Goal: Task Accomplishment & Management: Complete application form

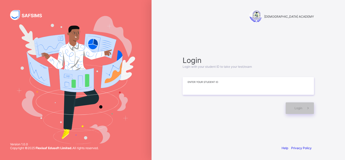
click at [214, 82] on input at bounding box center [248, 86] width 131 height 18
type input "**********"
click at [306, 107] on icon at bounding box center [308, 108] width 5 height 5
click at [221, 129] on div "**********" at bounding box center [249, 85] width 142 height 92
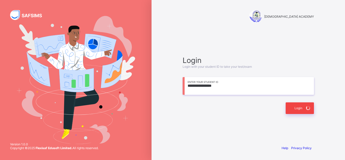
click at [300, 107] on div "Login" at bounding box center [300, 108] width 28 height 12
click at [238, 130] on div "**********" at bounding box center [249, 85] width 142 height 92
click at [295, 111] on div "Login" at bounding box center [300, 108] width 28 height 12
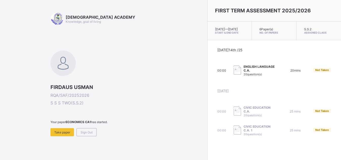
click at [246, 76] on div "ENGLISH LANGUAGE C.A. 20 question(s)" at bounding box center [256, 70] width 44 height 11
click at [234, 74] on img at bounding box center [237, 69] width 7 height 9
click at [218, 72] on span "00:00" at bounding box center [222, 70] width 9 height 4
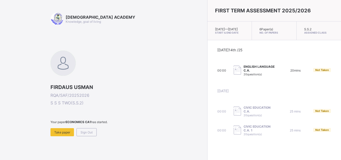
click at [244, 76] on span "20 question(s)" at bounding box center [253, 75] width 18 height 4
click at [234, 75] on div "ENGLISH LANGUAGE C.A. 20 question(s)" at bounding box center [256, 70] width 44 height 11
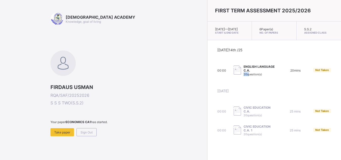
click at [234, 75] on img at bounding box center [237, 69] width 7 height 9
click at [234, 74] on img at bounding box center [237, 69] width 7 height 9
click at [248, 70] on div "ENGLISH LANGUAGE C.A. 20 question(s)" at bounding box center [256, 70] width 44 height 11
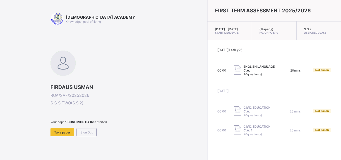
click at [291, 72] on span "20 mins" at bounding box center [296, 70] width 10 height 4
click at [234, 73] on img at bounding box center [237, 69] width 7 height 9
click at [61, 134] on span "Take paper" at bounding box center [62, 132] width 16 height 4
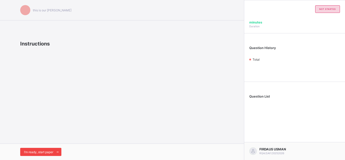
click at [57, 149] on span at bounding box center [57, 152] width 8 height 8
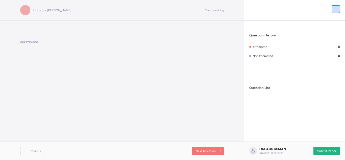
click at [334, 154] on div "Submit Paper" at bounding box center [327, 151] width 27 height 8
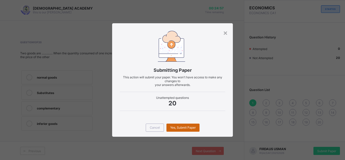
click at [186, 124] on div "Yes, Submit Paper" at bounding box center [183, 128] width 33 height 8
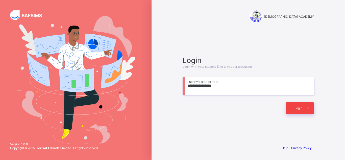
type input "**********"
click at [307, 107] on icon at bounding box center [308, 108] width 5 height 5
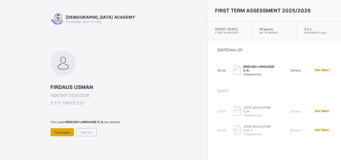
click at [63, 129] on div "Take paper" at bounding box center [63, 132] width 24 height 8
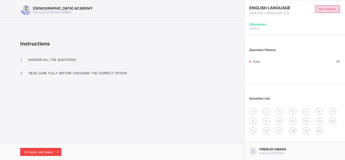
click at [43, 151] on span "I’m ready, start paper" at bounding box center [38, 152] width 29 height 4
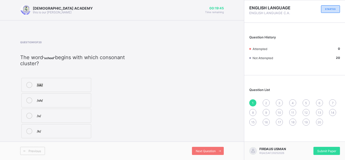
drag, startPoint x: 37, startPoint y: 84, endPoint x: 63, endPoint y: 86, distance: 26.1
click at [63, 86] on label "/sk/" at bounding box center [56, 85] width 70 height 14
click at [63, 86] on div "/sk/" at bounding box center [63, 84] width 52 height 5
click at [266, 103] on span "2" at bounding box center [266, 103] width 2 height 4
click at [69, 97] on label "text" at bounding box center [54, 100] width 66 height 14
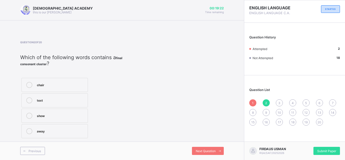
click at [279, 102] on span "3" at bounding box center [279, 103] width 2 height 4
click at [60, 112] on label "4" at bounding box center [54, 116] width 67 height 14
click at [291, 100] on div "4" at bounding box center [292, 102] width 7 height 7
click at [68, 114] on div "string" at bounding box center [63, 115] width 52 height 5
click at [305, 102] on span "5" at bounding box center [306, 103] width 2 height 4
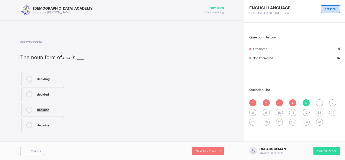
drag, startPoint x: 50, startPoint y: 109, endPoint x: 28, endPoint y: 110, distance: 21.8
click at [28, 110] on label "decision" at bounding box center [42, 110] width 42 height 14
click at [28, 110] on icon at bounding box center [29, 110] width 6 height 6
click at [318, 101] on div "6" at bounding box center [319, 102] width 7 height 7
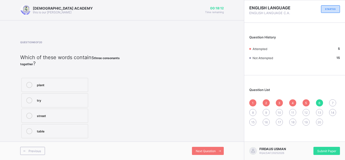
click at [57, 99] on div "try" at bounding box center [61, 99] width 49 height 5
click at [333, 102] on span "7" at bounding box center [333, 103] width 2 height 4
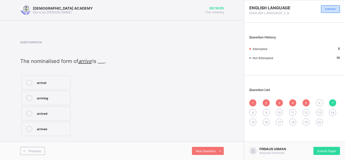
click at [318, 104] on div "6" at bounding box center [319, 102] width 7 height 7
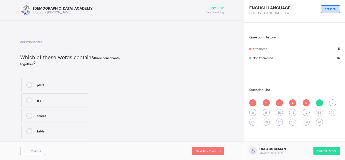
click at [70, 97] on label "try" at bounding box center [54, 100] width 67 height 14
click at [334, 103] on span "7" at bounding box center [333, 103] width 2 height 4
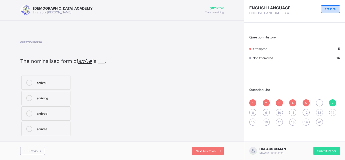
click at [322, 100] on div "6" at bounding box center [319, 102] width 7 height 7
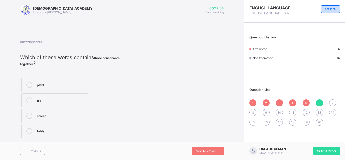
click at [79, 96] on label "try" at bounding box center [54, 100] width 67 height 14
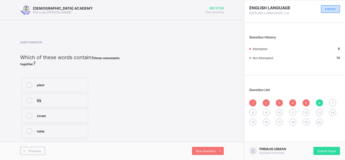
click at [79, 96] on label "try" at bounding box center [54, 100] width 67 height 14
click at [331, 101] on div "7" at bounding box center [332, 102] width 7 height 7
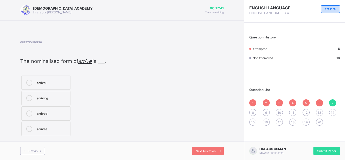
click at [52, 82] on div "arrival" at bounding box center [52, 82] width 31 height 5
click at [253, 112] on span "8" at bounding box center [253, 113] width 2 height 4
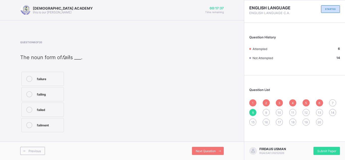
click at [333, 102] on span "7" at bounding box center [333, 103] width 2 height 4
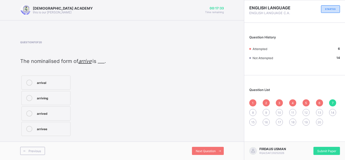
click at [57, 83] on div "arrival" at bounding box center [52, 82] width 31 height 5
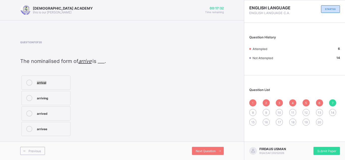
click at [57, 83] on div "arrival" at bounding box center [52, 82] width 31 height 5
click at [253, 111] on span "8" at bounding box center [253, 113] width 2 height 4
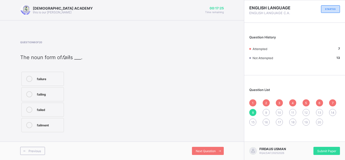
click at [55, 77] on div "failure" at bounding box center [49, 78] width 24 height 5
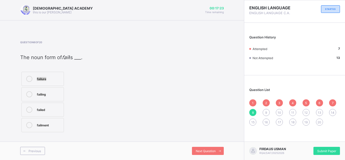
click at [55, 77] on div "failure" at bounding box center [49, 78] width 24 height 5
click at [265, 112] on span "9" at bounding box center [266, 113] width 2 height 4
click at [63, 108] on div "strength" at bounding box center [53, 109] width 33 height 5
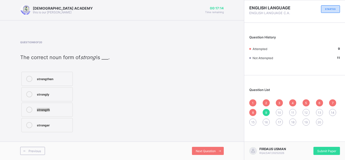
click at [63, 108] on div "strength" at bounding box center [53, 109] width 33 height 5
click at [280, 110] on div "10" at bounding box center [279, 112] width 7 height 7
click at [61, 74] on label "approval" at bounding box center [45, 79] width 49 height 14
click at [294, 110] on div "11" at bounding box center [292, 112] width 7 height 7
click at [277, 112] on div "10" at bounding box center [279, 112] width 7 height 7
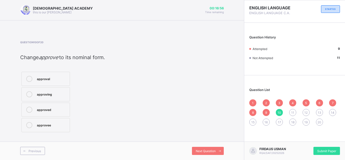
click at [47, 77] on div "approval" at bounding box center [52, 78] width 30 height 5
click at [292, 112] on span "11" at bounding box center [292, 113] width 3 height 4
click at [59, 78] on div "their" at bounding box center [56, 78] width 39 height 5
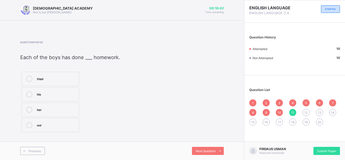
click at [59, 78] on div "their" at bounding box center [56, 78] width 39 height 5
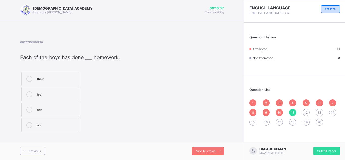
click at [309, 111] on div "12" at bounding box center [306, 112] width 7 height 7
click at [54, 92] on div "their" at bounding box center [57, 93] width 40 height 5
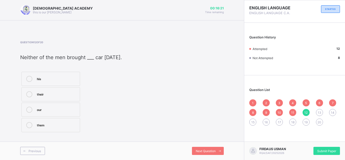
click at [323, 111] on div "13" at bounding box center [319, 112] width 7 height 7
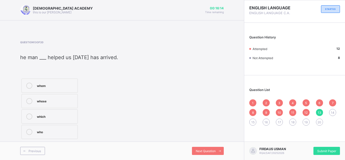
click at [62, 134] on div "who" at bounding box center [56, 132] width 38 height 6
click at [330, 111] on div "14" at bounding box center [332, 112] width 7 height 7
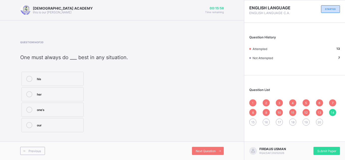
click at [77, 75] on label "his" at bounding box center [52, 79] width 62 height 14
click at [250, 121] on div "15" at bounding box center [252, 122] width 7 height 7
click at [265, 123] on span "16" at bounding box center [266, 122] width 3 height 4
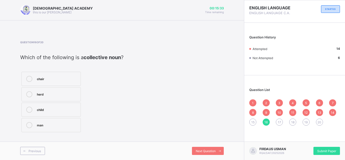
click at [44, 96] on div "herd" at bounding box center [57, 93] width 41 height 5
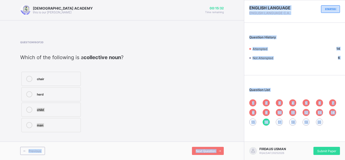
drag, startPoint x: 44, startPoint y: 96, endPoint x: 316, endPoint y: 133, distance: 274.2
click at [316, 133] on div "RAUDHATUL QUR'AN ACADEMY this is our motton 00:15:32 Time remaining Question 16…" at bounding box center [172, 80] width 345 height 160
click at [277, 121] on div "17" at bounding box center [279, 122] width 7 height 7
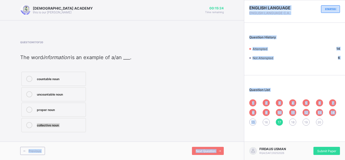
drag, startPoint x: 265, startPoint y: 121, endPoint x: 130, endPoint y: 109, distance: 135.4
click at [130, 109] on div "RAUDHATUL QUR'AN ACADEMY this is our motton 00:15:24 Time remaining Question 17…" at bounding box center [172, 80] width 345 height 160
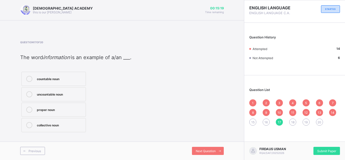
click at [266, 121] on span "16" at bounding box center [266, 122] width 3 height 4
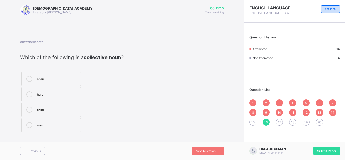
click at [61, 97] on div "herd" at bounding box center [57, 94] width 41 height 6
click at [281, 120] on span "17" at bounding box center [279, 122] width 3 height 4
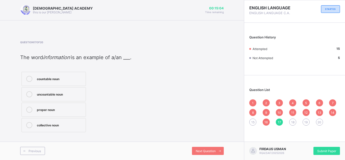
click at [70, 106] on label "proper noun" at bounding box center [53, 110] width 64 height 14
drag, startPoint x: 70, startPoint y: 106, endPoint x: 244, endPoint y: 125, distance: 174.9
click at [244, 125] on div "RAUDHATUL QUR'AN ACADEMY this is our motton 00:15:03 Time remaining Question 17…" at bounding box center [122, 80] width 244 height 160
click at [293, 122] on span "18" at bounding box center [292, 122] width 3 height 4
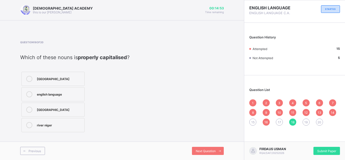
click at [65, 110] on div "Africa" at bounding box center [59, 109] width 45 height 5
drag, startPoint x: 65, startPoint y: 110, endPoint x: 183, endPoint y: 117, distance: 118.7
click at [183, 117] on div "Question 18 of 20 Which of these nouns is properly capitalised ? nigeria englis…" at bounding box center [122, 87] width 204 height 93
click at [277, 122] on div "17" at bounding box center [279, 122] width 7 height 7
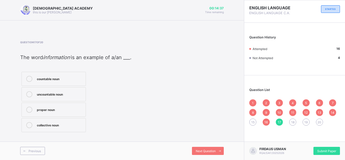
click at [79, 109] on div "proper noun" at bounding box center [60, 109] width 46 height 5
click at [292, 121] on span "18" at bounding box center [292, 122] width 3 height 4
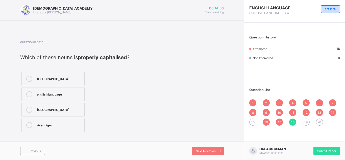
click at [77, 104] on label "Africa" at bounding box center [52, 110] width 63 height 14
click at [306, 121] on span "19" at bounding box center [306, 122] width 3 height 4
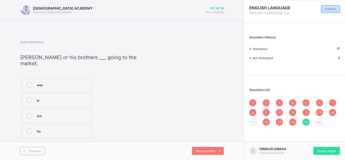
click at [70, 113] on div "are" at bounding box center [63, 115] width 52 height 5
click at [318, 121] on span "20" at bounding box center [320, 122] width 4 height 4
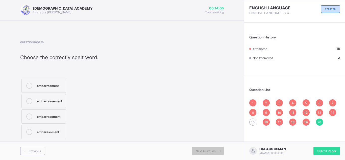
click at [54, 116] on div "embarrassment" at bounding box center [50, 115] width 26 height 5
click at [56, 101] on div "embarrassement" at bounding box center [50, 100] width 26 height 5
click at [101, 114] on div "Question 20 of 20 Choose the correctly spelt word. embarrasment embarrassement …" at bounding box center [122, 91] width 204 height 100
click at [45, 98] on label "embarrassement" at bounding box center [43, 101] width 44 height 14
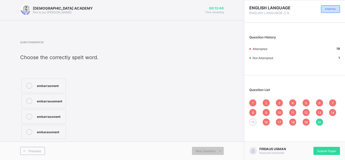
click at [255, 122] on div "15" at bounding box center [252, 122] width 7 height 7
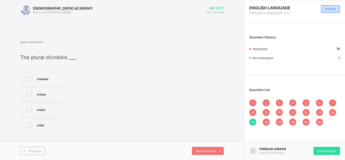
click at [39, 111] on div "crisis’" at bounding box center [49, 109] width 24 height 5
drag, startPoint x: 220, startPoint y: 109, endPoint x: 207, endPoint y: 111, distance: 13.2
click at [207, 111] on div "Question 15 of 20 The plural of crisis is ___. crisises crises crisis’ crisii" at bounding box center [122, 87] width 204 height 93
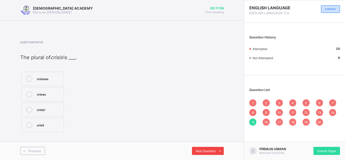
click at [209, 149] on div "Next Question" at bounding box center [208, 151] width 32 height 8
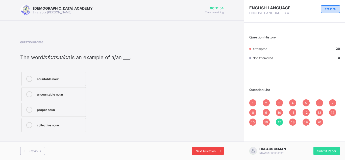
click at [209, 149] on div "Next Question" at bounding box center [208, 151] width 32 height 8
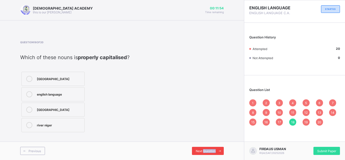
click at [209, 149] on div "Next Question" at bounding box center [208, 151] width 32 height 8
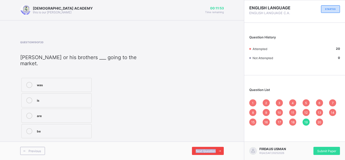
click at [209, 149] on div "Next Question" at bounding box center [208, 151] width 32 height 8
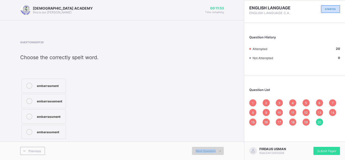
click at [209, 149] on div "Next Question" at bounding box center [208, 151] width 32 height 8
drag, startPoint x: 209, startPoint y: 149, endPoint x: 215, endPoint y: 103, distance: 46.1
click at [215, 103] on div "RAUDHATUL QUR'AN ACADEMY this is our motton 00:11:51 Time remaining Question 20…" at bounding box center [122, 80] width 244 height 160
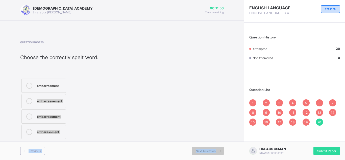
click at [215, 103] on div "Question 20 of 20 Choose the correctly spelt word. embarrasment embarrassement …" at bounding box center [122, 91] width 204 height 100
click at [254, 102] on div "1" at bounding box center [252, 102] width 7 height 7
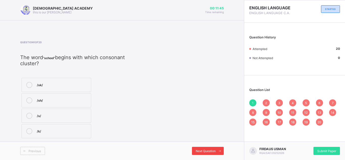
click at [216, 151] on span at bounding box center [220, 151] width 8 height 8
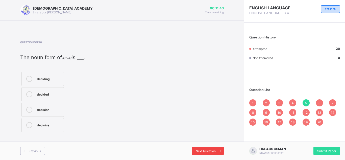
click at [216, 151] on span at bounding box center [220, 151] width 8 height 8
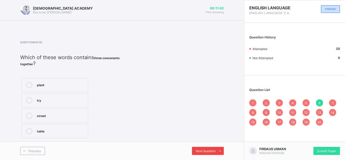
click at [216, 151] on span at bounding box center [220, 151] width 8 height 8
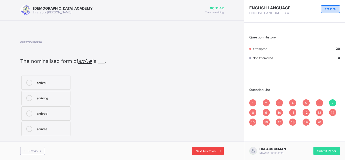
click at [216, 151] on span at bounding box center [220, 151] width 8 height 8
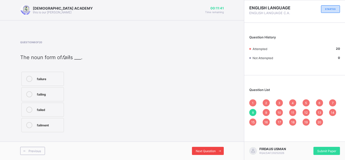
click at [216, 151] on span at bounding box center [220, 151] width 8 height 8
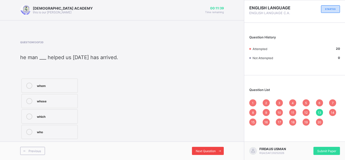
click at [216, 151] on span at bounding box center [220, 151] width 8 height 8
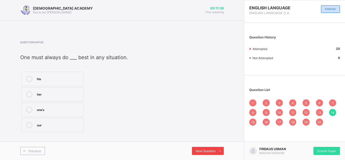
click at [216, 151] on span at bounding box center [220, 151] width 8 height 8
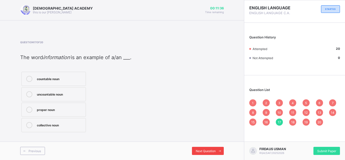
click at [216, 151] on span at bounding box center [220, 151] width 8 height 8
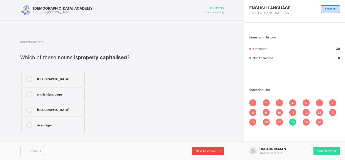
click at [216, 151] on span at bounding box center [220, 151] width 8 height 8
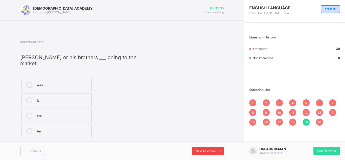
click at [216, 151] on span at bounding box center [220, 151] width 8 height 8
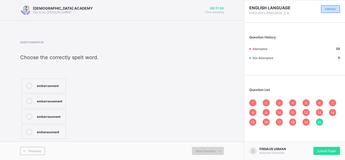
click at [216, 151] on span at bounding box center [220, 151] width 8 height 8
click at [324, 147] on div "Submit Paper" at bounding box center [327, 151] width 27 height 8
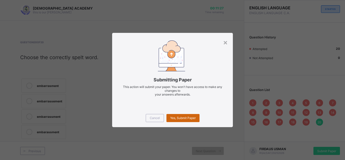
click at [187, 115] on div "Yes, Submit Paper" at bounding box center [183, 118] width 33 height 8
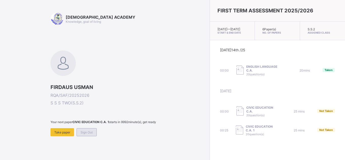
click at [87, 132] on span "Sign Out" at bounding box center [87, 132] width 12 height 4
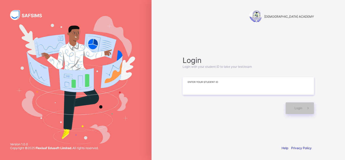
click at [199, 87] on input at bounding box center [248, 86] width 131 height 18
click at [301, 110] on div "Login" at bounding box center [300, 108] width 28 height 12
click at [269, 84] on input "**********" at bounding box center [248, 86] width 131 height 18
type input "*"
click at [247, 118] on div "Login Login with your student ID to take your test/exam Enter your Student ID L…" at bounding box center [249, 85] width 142 height 92
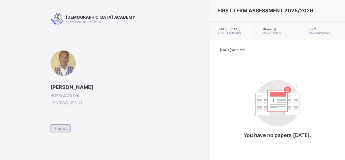
click at [61, 128] on span "Sign Out" at bounding box center [61, 129] width 12 height 4
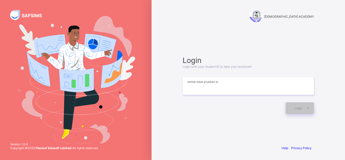
click at [209, 87] on input at bounding box center [248, 86] width 131 height 18
click at [305, 106] on span at bounding box center [309, 108] width 12 height 12
click at [293, 91] on input "**********" at bounding box center [248, 86] width 131 height 18
type input "*"
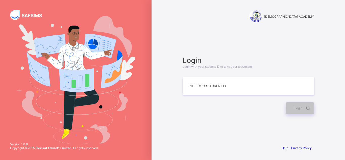
click at [214, 156] on div "Help Privacy Policy" at bounding box center [249, 148] width 142 height 24
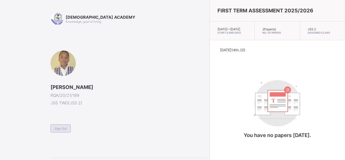
click at [56, 129] on span "Sign Out" at bounding box center [61, 129] width 12 height 4
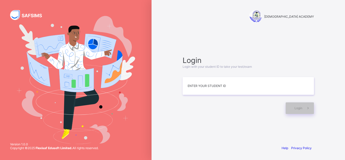
click at [237, 120] on div "Login Login with your student ID to take your test/exam Enter your Student ID L…" at bounding box center [249, 85] width 142 height 92
click at [213, 87] on input at bounding box center [248, 86] width 131 height 18
click at [210, 113] on div at bounding box center [233, 108] width 101 height 12
click at [293, 44] on div "Login Login with your student ID to take your test/exam Enter your Student ID L…" at bounding box center [249, 85] width 142 height 92
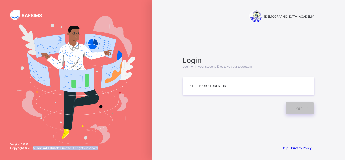
drag, startPoint x: 33, startPoint y: 148, endPoint x: 100, endPoint y: 154, distance: 67.3
click at [100, 154] on div "Version 1.0.0 Copyright © 2025 Flexisaf Edusoft Limited. All rights reserved." at bounding box center [54, 148] width 109 height 23
click at [174, 122] on div "RAUDHATUL QUR'AN ACADEMY Login Login with your student ID to take your test/exa…" at bounding box center [249, 80] width 152 height 160
click at [214, 88] on input at bounding box center [248, 86] width 131 height 18
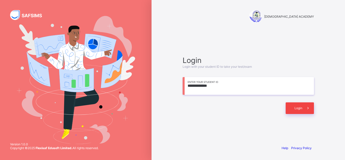
type input "**********"
click at [308, 112] on span at bounding box center [309, 108] width 12 height 12
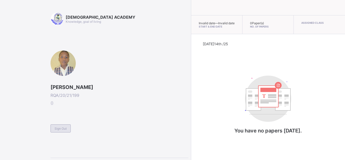
click at [62, 129] on span "Sign Out" at bounding box center [61, 129] width 12 height 4
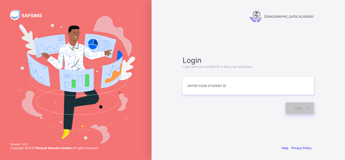
click at [331, 154] on div "RAUDHATUL QUR'AN ACADEMY Login Login with your student ID to take your test/exa…" at bounding box center [249, 80] width 194 height 160
click at [199, 118] on div "Login Login with your student ID to take your test/exam Enter your Student ID L…" at bounding box center [249, 85] width 142 height 92
drag, startPoint x: 251, startPoint y: 66, endPoint x: 226, endPoint y: 38, distance: 37.4
click at [226, 38] on div "RAUDHATUL QUR'AN ACADEMY Login Login with your student ID to take your test/exa…" at bounding box center [249, 80] width 152 height 160
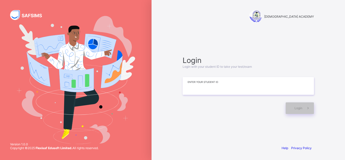
drag, startPoint x: 217, startPoint y: 81, endPoint x: 208, endPoint y: 82, distance: 8.9
click at [208, 82] on input at bounding box center [248, 86] width 131 height 18
type input "*******"
drag, startPoint x: 206, startPoint y: 88, endPoint x: 183, endPoint y: 89, distance: 22.5
click at [183, 89] on input "*******" at bounding box center [248, 86] width 131 height 18
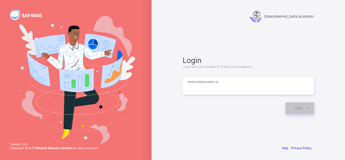
click at [183, 89] on input at bounding box center [248, 86] width 131 height 18
click at [299, 108] on span "Login" at bounding box center [299, 108] width 8 height 4
click at [247, 91] on input "**********" at bounding box center [248, 86] width 131 height 18
type input "*"
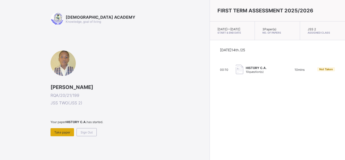
click at [66, 134] on span "Take paper" at bounding box center [62, 132] width 16 height 4
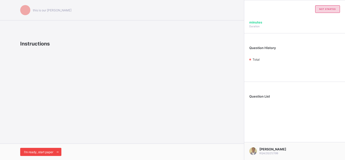
click at [55, 151] on span at bounding box center [57, 152] width 8 height 8
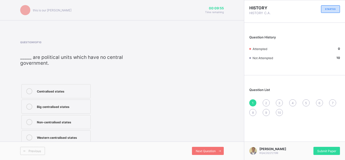
click at [61, 91] on div "Centralised states" at bounding box center [62, 90] width 51 height 5
click at [65, 120] on div "Non-centralised states" at bounding box center [62, 121] width 51 height 5
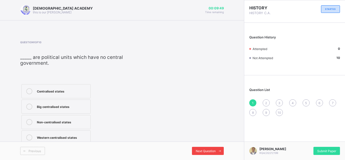
click at [216, 154] on span at bounding box center [220, 151] width 8 height 8
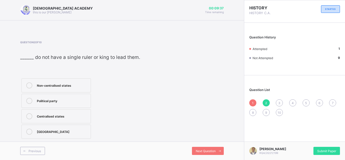
click at [52, 92] on label "Non-centralised states" at bounding box center [55, 85] width 69 height 14
click at [204, 152] on span "Next Question" at bounding box center [206, 151] width 20 height 4
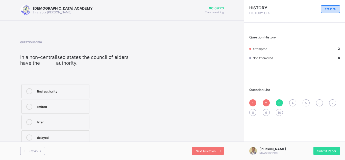
click at [50, 108] on div "limited" at bounding box center [62, 106] width 50 height 5
click at [212, 151] on span "Next Question" at bounding box center [206, 151] width 20 height 4
click at [49, 135] on div "Hausa" at bounding box center [61, 136] width 49 height 5
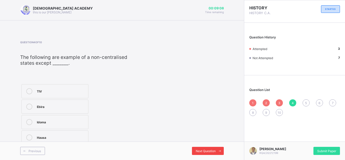
click at [205, 148] on div "Next Question" at bounding box center [208, 151] width 32 height 8
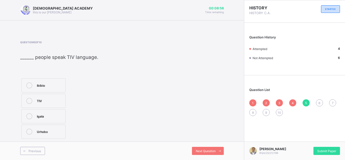
click at [54, 104] on label "TIV" at bounding box center [43, 101] width 44 height 14
click at [211, 154] on div "Next Question" at bounding box center [208, 151] width 32 height 8
click at [48, 90] on label "Kogi" at bounding box center [45, 85] width 49 height 14
click at [50, 103] on div "Benue" at bounding box center [52, 101] width 31 height 6
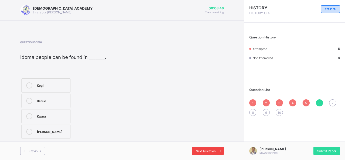
click at [204, 152] on span "Next Question" at bounding box center [206, 151] width 20 height 4
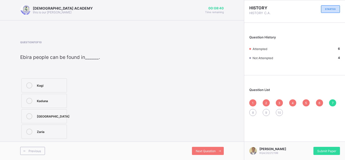
click at [44, 107] on label "Kaduna" at bounding box center [43, 101] width 45 height 14
click at [219, 153] on span at bounding box center [220, 151] width 8 height 8
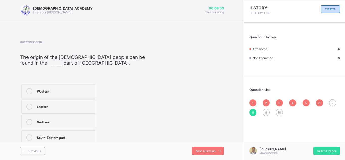
click at [54, 100] on label "Eastern" at bounding box center [58, 107] width 74 height 14
click at [54, 90] on div "Western" at bounding box center [65, 90] width 56 height 5
click at [194, 153] on div "Next Question" at bounding box center [208, 151] width 32 height 8
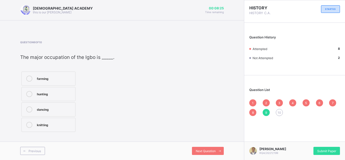
click at [49, 79] on div "farming" at bounding box center [55, 78] width 36 height 5
click at [197, 153] on div "Next Question" at bounding box center [208, 151] width 32 height 8
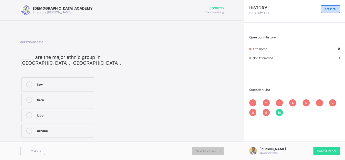
click at [52, 99] on div "Oron" at bounding box center [64, 99] width 55 height 5
click at [42, 113] on div "Igbo" at bounding box center [64, 114] width 55 height 5
click at [254, 102] on div "1" at bounding box center [252, 102] width 7 height 7
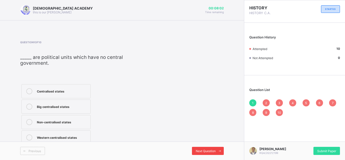
click at [194, 152] on div "Next Question" at bounding box center [208, 151] width 32 height 8
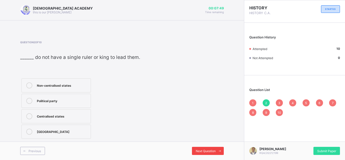
click at [194, 152] on div "Next Question" at bounding box center [208, 151] width 32 height 8
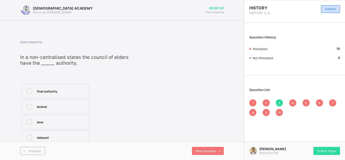
click at [68, 84] on label "final authority" at bounding box center [55, 91] width 68 height 14
click at [60, 106] on div "limited" at bounding box center [62, 106] width 50 height 5
click at [212, 150] on span "Next Question" at bounding box center [206, 151] width 20 height 4
click at [111, 115] on div "TIV Ebira Idoma Hausa" at bounding box center [78, 114] width 116 height 63
drag, startPoint x: 111, startPoint y: 115, endPoint x: 120, endPoint y: 121, distance: 10.8
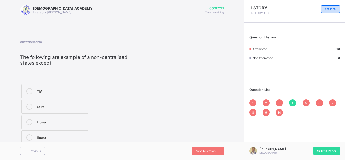
click at [120, 121] on div "TIV Ebira Idoma Hausa" at bounding box center [78, 114] width 116 height 63
click at [58, 95] on label "TIV" at bounding box center [54, 91] width 67 height 14
click at [53, 122] on div "Idoma" at bounding box center [61, 121] width 49 height 5
click at [203, 151] on span "Next Question" at bounding box center [206, 151] width 20 height 4
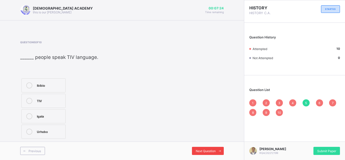
click at [203, 151] on span "Next Question" at bounding box center [206, 151] width 20 height 4
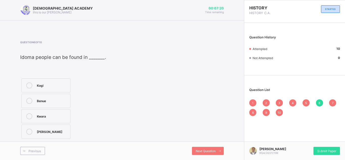
click at [277, 100] on div "1 2 3 4 5 6 7 8 9 10" at bounding box center [294, 107] width 91 height 17
click at [280, 101] on span "3" at bounding box center [279, 103] width 2 height 4
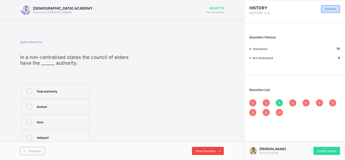
click at [199, 150] on span "Next Question" at bounding box center [206, 151] width 20 height 4
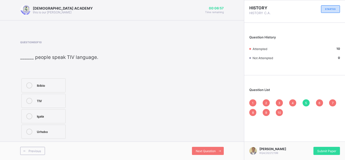
click at [251, 101] on div "1" at bounding box center [252, 102] width 7 height 7
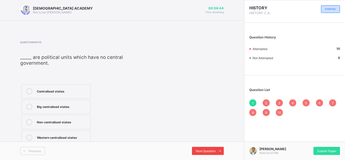
click at [203, 150] on span "Next Question" at bounding box center [206, 151] width 20 height 4
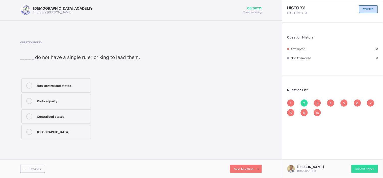
drag, startPoint x: 344, startPoint y: 0, endPoint x: 172, endPoint y: 109, distance: 203.2
click at [172, 109] on div "Question 2 of 10 ______ do not have a single ruler or king to lead them. Non-ce…" at bounding box center [141, 90] width 242 height 99
click at [310, 160] on span "SALISU ABUBAKAR AMINU" at bounding box center [311, 167] width 27 height 4
click at [246, 129] on div "Question 2 of 10 ______ do not have a single ruler or king to lead them. Non-ce…" at bounding box center [141, 90] width 242 height 99
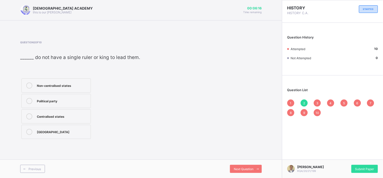
click at [314, 102] on div "1 2 3 4 5 6 7 8 9 10" at bounding box center [333, 107] width 91 height 17
click at [321, 103] on div "3" at bounding box center [317, 102] width 7 height 7
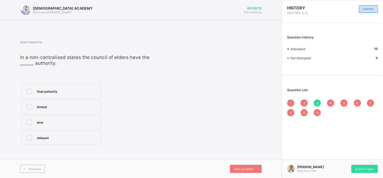
click at [304, 102] on span "2" at bounding box center [305, 103] width 2 height 4
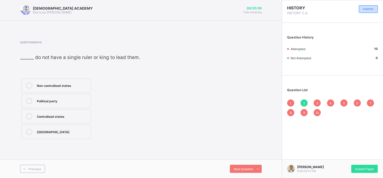
click at [51, 61] on div "______ do not have a single ruler or king to lead them." at bounding box center [80, 60] width 120 height 13
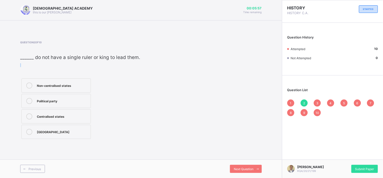
click at [51, 61] on div "______ do not have a single ruler or king to lead them." at bounding box center [80, 60] width 120 height 13
click at [51, 60] on div "______ do not have a single ruler or king to lead them." at bounding box center [80, 60] width 120 height 13
drag, startPoint x: 50, startPoint y: 59, endPoint x: 175, endPoint y: 64, distance: 124.9
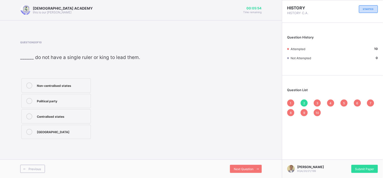
click at [175, 64] on div "Question 2 of 10 ______ do not have a single ruler or king to lead them. Non-ce…" at bounding box center [141, 90] width 242 height 99
click at [243, 160] on span "Next Question" at bounding box center [244, 169] width 20 height 4
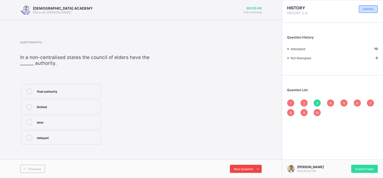
click at [243, 160] on span "Next Question" at bounding box center [244, 169] width 20 height 4
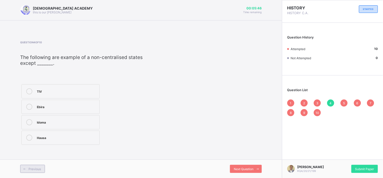
click at [34, 160] on div "Previous" at bounding box center [32, 169] width 25 height 8
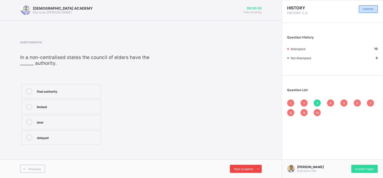
click at [246, 160] on span "Next Question" at bounding box center [244, 169] width 20 height 4
click at [245, 160] on span "Next Question" at bounding box center [244, 169] width 20 height 4
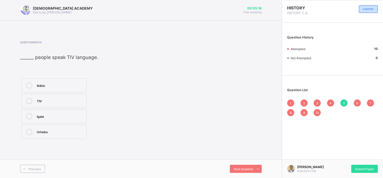
click at [45, 84] on div "Ibibio" at bounding box center [60, 84] width 47 height 5
click at [53, 129] on div "Urhobo" at bounding box center [60, 131] width 47 height 5
click at [43, 111] on label "Igala" at bounding box center [53, 116] width 65 height 14
click at [50, 97] on label "TIV" at bounding box center [53, 101] width 65 height 14
click at [239, 160] on span "Next Question" at bounding box center [244, 169] width 20 height 4
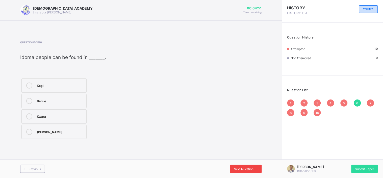
click at [241, 160] on span "Next Question" at bounding box center [244, 169] width 20 height 4
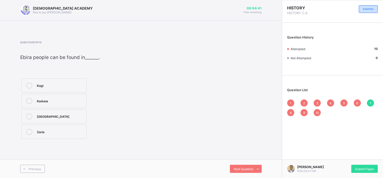
click at [67, 83] on div "Kogi" at bounding box center [60, 84] width 47 height 5
click at [122, 50] on span at bounding box center [76, 48] width 113 height 8
click at [345, 160] on div "Submit Paper" at bounding box center [365, 169] width 27 height 8
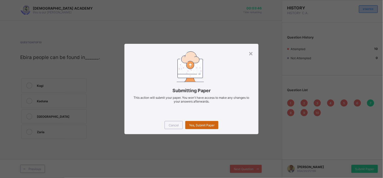
click at [211, 124] on span "Yes, Submit Paper" at bounding box center [202, 125] width 26 height 4
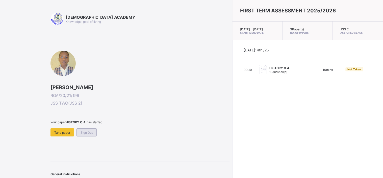
click at [89, 132] on span "Sign Out" at bounding box center [87, 132] width 12 height 4
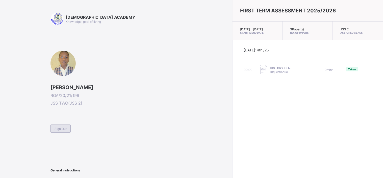
click at [60, 127] on span "Sign Out" at bounding box center [61, 129] width 12 height 4
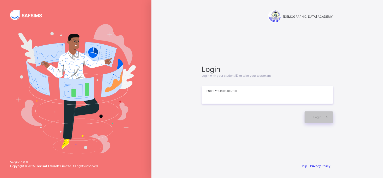
click at [237, 99] on input at bounding box center [267, 95] width 131 height 18
type input "**********"
click at [317, 115] on span "Login" at bounding box center [318, 117] width 8 height 4
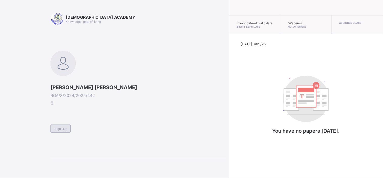
click at [59, 127] on span "Sign Out" at bounding box center [61, 129] width 12 height 4
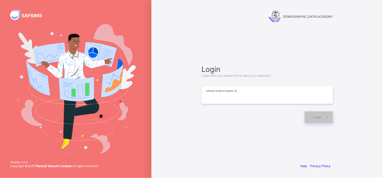
click at [216, 101] on input at bounding box center [267, 95] width 131 height 18
type input "**********"
click at [327, 118] on icon at bounding box center [327, 116] width 5 height 5
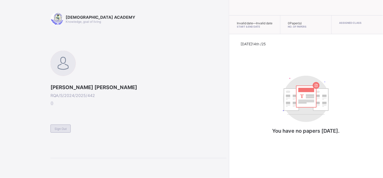
click at [53, 127] on div "Sign Out" at bounding box center [61, 128] width 20 height 8
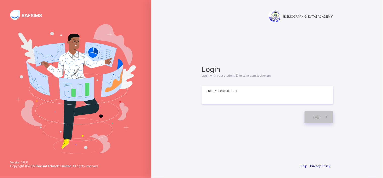
click at [216, 99] on input at bounding box center [267, 95] width 131 height 18
type input "**********"
click at [312, 114] on div "Login" at bounding box center [319, 117] width 28 height 12
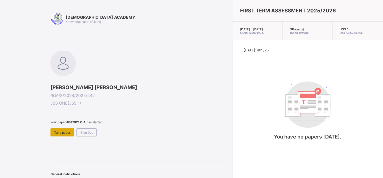
click at [62, 130] on span "Take paper" at bounding box center [62, 132] width 16 height 4
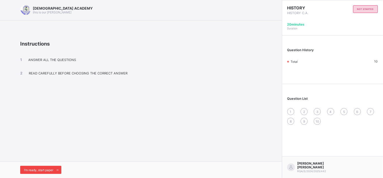
click at [39, 160] on span "I’m ready, start paper" at bounding box center [38, 170] width 29 height 4
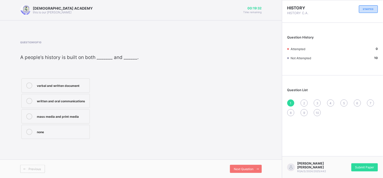
click at [61, 87] on div "verbal and written document" at bounding box center [62, 85] width 50 height 6
click at [306, 105] on div "2" at bounding box center [304, 102] width 7 height 7
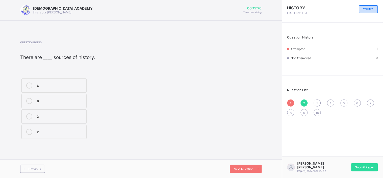
click at [47, 87] on div "6" at bounding box center [60, 84] width 47 height 5
click at [251, 160] on div "Next Question" at bounding box center [246, 169] width 32 height 8
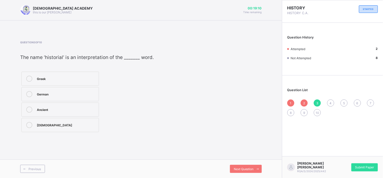
click at [93, 75] on label "Greek" at bounding box center [60, 79] width 78 height 14
click at [328, 101] on div "1 2 3 4 5 6 7 8 9 10" at bounding box center [333, 107] width 91 height 17
click at [331, 100] on div "4" at bounding box center [331, 102] width 7 height 7
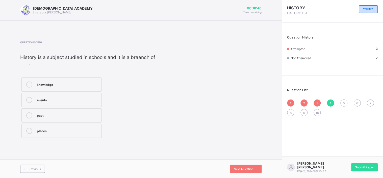
click at [38, 89] on label "knowledge" at bounding box center [61, 84] width 80 height 14
click at [31, 84] on icon at bounding box center [29, 84] width 6 height 6
click at [28, 98] on icon at bounding box center [29, 100] width 6 height 6
click at [240, 160] on div "Next Question" at bounding box center [246, 169] width 32 height 8
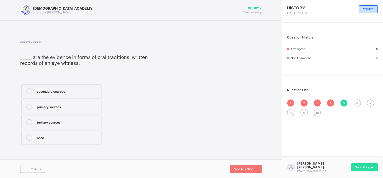
click at [51, 104] on div "primary sources" at bounding box center [68, 106] width 62 height 5
click at [247, 160] on span "Next Question" at bounding box center [244, 169] width 20 height 4
click at [36, 92] on label "primary" at bounding box center [61, 91] width 80 height 14
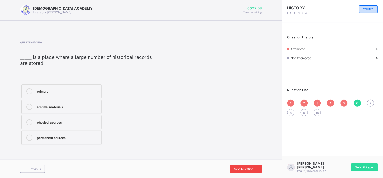
click at [243, 160] on span "Next Question" at bounding box center [244, 169] width 20 height 4
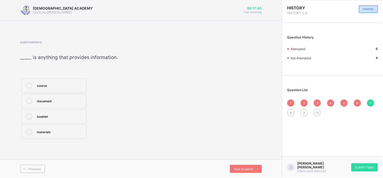
click at [67, 86] on div "source" at bounding box center [60, 84] width 47 height 5
click at [290, 112] on span "8" at bounding box center [291, 113] width 2 height 4
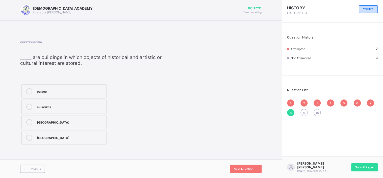
click at [54, 110] on label "museums" at bounding box center [63, 107] width 85 height 14
click at [243, 160] on span "Next Question" at bounding box center [244, 169] width 20 height 4
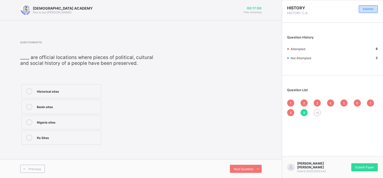
click at [47, 108] on div "Benin sites" at bounding box center [68, 106] width 62 height 5
click at [241, 160] on span "Next Question" at bounding box center [244, 169] width 20 height 4
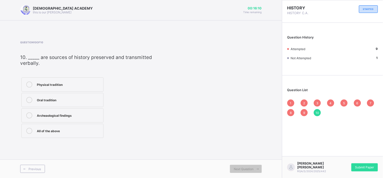
click at [58, 104] on label "Oral tradition" at bounding box center [62, 100] width 82 height 14
click at [289, 105] on div "1" at bounding box center [291, 102] width 7 height 7
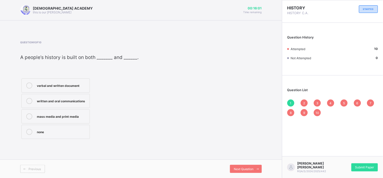
click at [304, 100] on div "2" at bounding box center [304, 102] width 7 height 7
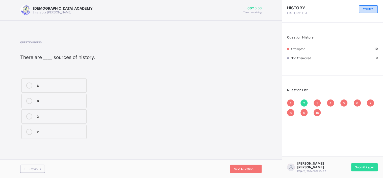
click at [27, 117] on icon at bounding box center [29, 116] width 6 height 6
click at [321, 102] on div "3" at bounding box center [317, 102] width 7 height 7
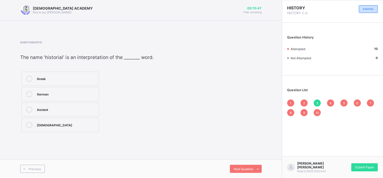
click at [335, 101] on div "1 2 3 4 5 6 7 8 9 10" at bounding box center [333, 107] width 91 height 17
click at [331, 104] on span "4" at bounding box center [331, 103] width 2 height 4
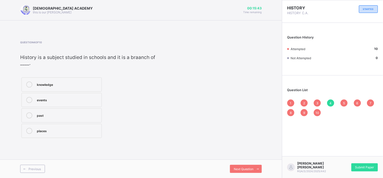
click at [343, 101] on div "5" at bounding box center [344, 102] width 7 height 7
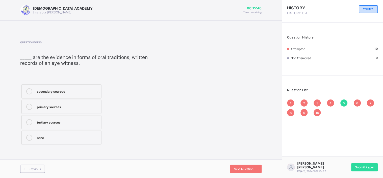
click at [345, 102] on div "6" at bounding box center [357, 102] width 7 height 7
click at [345, 102] on div "7" at bounding box center [370, 102] width 7 height 7
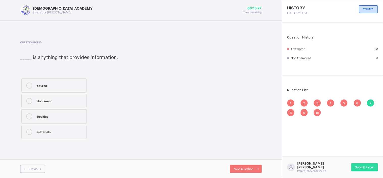
click at [290, 113] on div "8" at bounding box center [291, 112] width 7 height 7
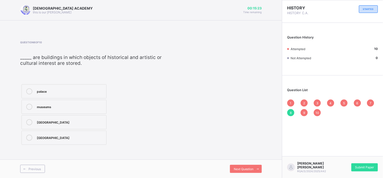
click at [305, 113] on span "9" at bounding box center [305, 113] width 2 height 4
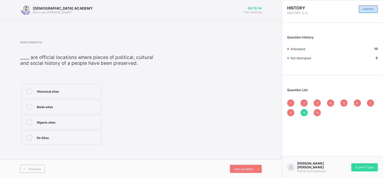
click at [72, 91] on div "Historical sites" at bounding box center [68, 90] width 62 height 5
click at [318, 111] on span "10" at bounding box center [318, 113] width 4 height 4
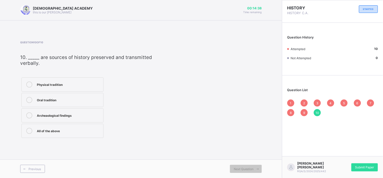
click at [304, 100] on div "2" at bounding box center [304, 102] width 7 height 7
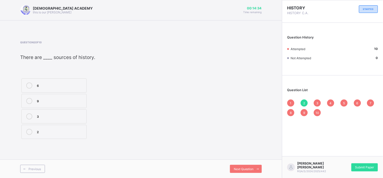
click at [321, 103] on div "3" at bounding box center [317, 102] width 7 height 7
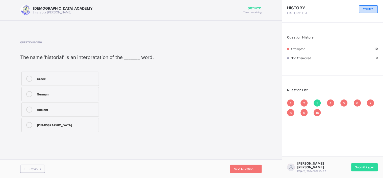
click at [332, 103] on span "4" at bounding box center [331, 103] width 2 height 4
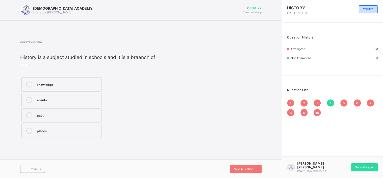
click at [341, 104] on div "5" at bounding box center [344, 102] width 7 height 7
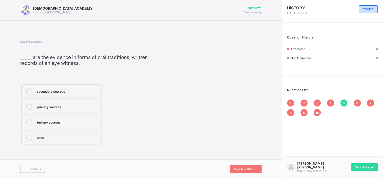
click at [32, 92] on icon at bounding box center [29, 91] width 6 height 6
click at [345, 103] on span "6" at bounding box center [358, 103] width 2 height 4
click at [345, 101] on div "7" at bounding box center [370, 102] width 7 height 7
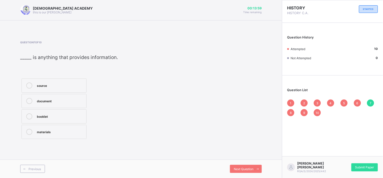
click at [290, 111] on div "8" at bounding box center [291, 112] width 7 height 7
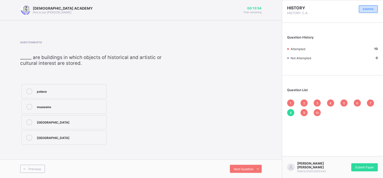
click at [302, 111] on div "9" at bounding box center [304, 112] width 7 height 7
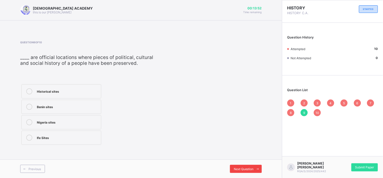
click at [245, 160] on div "Next Question" at bounding box center [246, 169] width 32 height 8
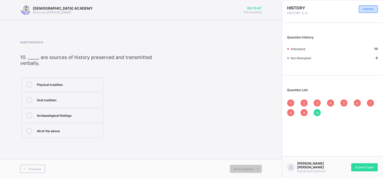
click at [244, 143] on div "Question 10 of 10 ​ 10. _____ are sources of history preserved and transmitted …" at bounding box center [141, 89] width 242 height 113
click at [291, 104] on span "1" at bounding box center [291, 103] width 2 height 4
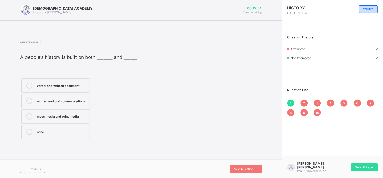
click at [304, 102] on span "2" at bounding box center [305, 103] width 2 height 4
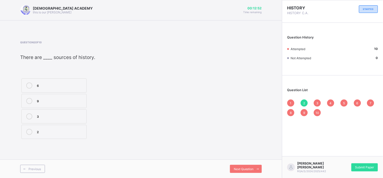
click at [318, 101] on span "3" at bounding box center [318, 103] width 2 height 4
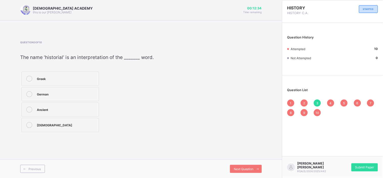
click at [315, 113] on div "10" at bounding box center [317, 112] width 7 height 7
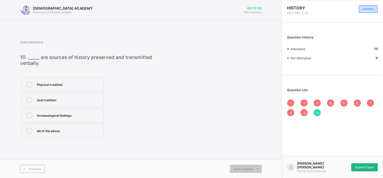
click at [345, 160] on div "Submit Paper" at bounding box center [365, 167] width 27 height 8
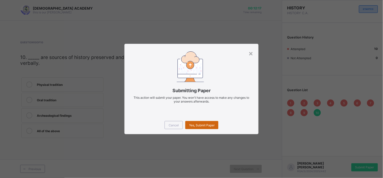
click at [195, 122] on div "Yes, Submit Paper" at bounding box center [201, 125] width 33 height 8
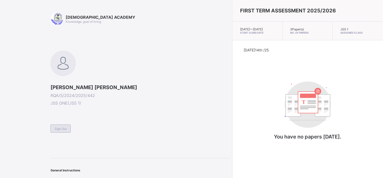
click at [66, 129] on span "Sign Out" at bounding box center [61, 129] width 12 height 4
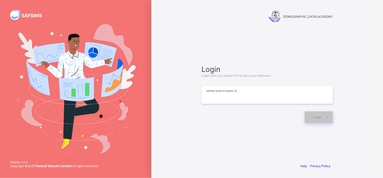
click at [207, 96] on input at bounding box center [267, 95] width 131 height 18
type input "*"
click at [323, 118] on span at bounding box center [328, 117] width 12 height 12
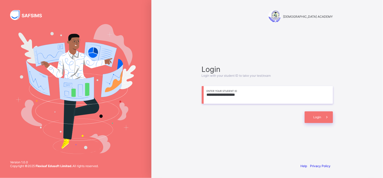
click at [244, 97] on input "**********" at bounding box center [267, 95] width 131 height 18
type input "*"
type input "**********"
click at [315, 116] on span "Login" at bounding box center [318, 117] width 8 height 4
click at [314, 116] on span "Login" at bounding box center [318, 117] width 8 height 4
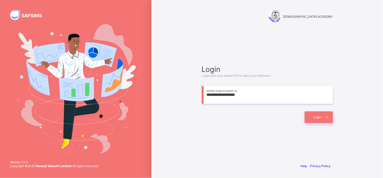
click at [247, 123] on div "**********" at bounding box center [268, 94] width 142 height 110
click at [314, 116] on span "Login" at bounding box center [318, 117] width 8 height 4
click at [319, 119] on div "Login" at bounding box center [319, 117] width 28 height 12
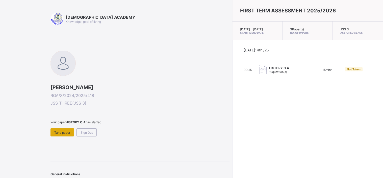
click at [61, 130] on span "Take paper" at bounding box center [62, 132] width 16 height 4
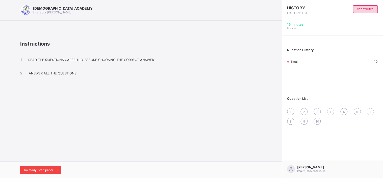
click at [34, 160] on span "I’m ready, start paper" at bounding box center [38, 170] width 29 height 4
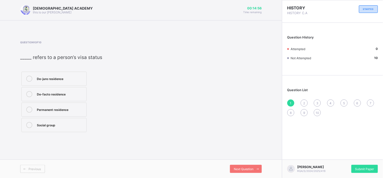
click at [58, 108] on div "Permanent residence" at bounding box center [60, 108] width 47 height 5
click at [250, 160] on span "Next Question" at bounding box center [244, 169] width 20 height 4
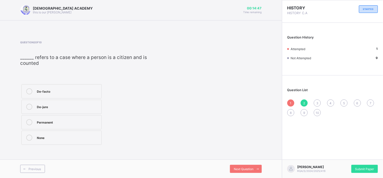
click at [32, 106] on icon at bounding box center [29, 107] width 6 height 6
click at [254, 160] on span at bounding box center [258, 169] width 8 height 8
click at [33, 136] on div at bounding box center [29, 138] width 10 height 6
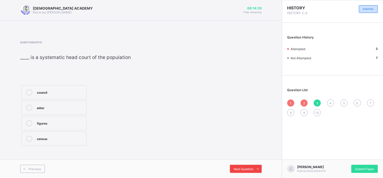
click at [244, 160] on span "Next Question" at bounding box center [244, 169] width 20 height 4
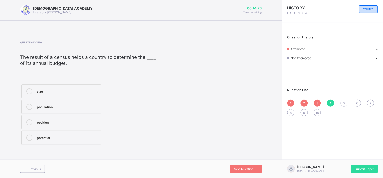
click at [60, 109] on div "population" at bounding box center [68, 106] width 62 height 5
click at [237, 160] on span "Next Question" at bounding box center [244, 169] width 20 height 4
click at [35, 112] on label "home" at bounding box center [60, 107] width 79 height 14
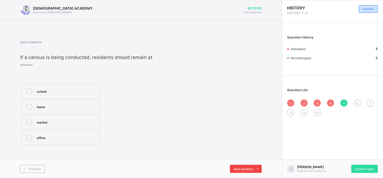
click at [237, 160] on span "Next Question" at bounding box center [244, 169] width 20 height 4
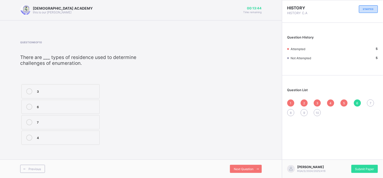
click at [69, 90] on div "3" at bounding box center [67, 90] width 60 height 5
click at [239, 160] on span "Next Question" at bounding box center [244, 169] width 20 height 4
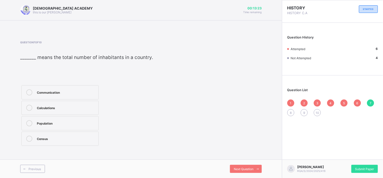
click at [44, 128] on label "Population" at bounding box center [59, 123] width 77 height 14
click at [237, 160] on span "Next Question" at bounding box center [244, 169] width 20 height 4
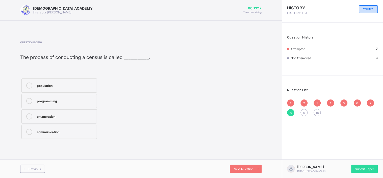
click at [89, 116] on div "enumeration" at bounding box center [65, 115] width 57 height 5
click at [236, 160] on span "Next Question" at bounding box center [244, 169] width 20 height 4
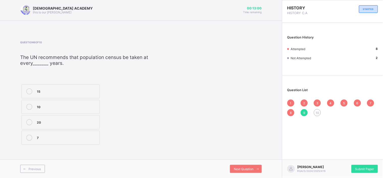
click at [73, 105] on div "10" at bounding box center [67, 106] width 60 height 5
click at [241, 160] on span "Next Question" at bounding box center [244, 169] width 20 height 4
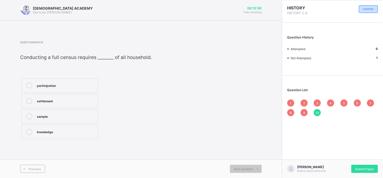
click at [38, 87] on div "participation" at bounding box center [66, 84] width 58 height 5
click at [243, 123] on div "Question 10 of 10 Conducting a full census requires _______ of all household. p…" at bounding box center [141, 90] width 242 height 99
click at [287, 100] on div "Question List 1 2 3 4 5 6 7 8 9 10" at bounding box center [333, 99] width 101 height 43
click at [291, 101] on span "1" at bounding box center [291, 103] width 2 height 4
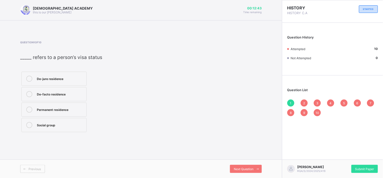
click at [304, 101] on span "2" at bounding box center [305, 103] width 2 height 4
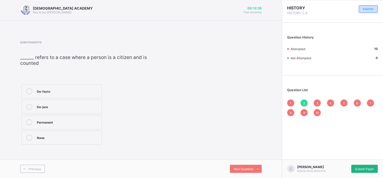
click at [345, 160] on div "Submit Paper" at bounding box center [365, 169] width 27 height 8
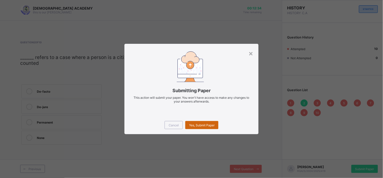
click at [202, 124] on span "Yes, Submit Paper" at bounding box center [202, 125] width 26 height 4
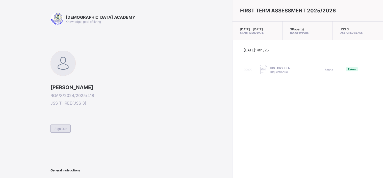
click at [56, 128] on span "Sign Out" at bounding box center [61, 129] width 12 height 4
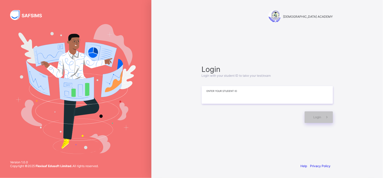
click at [235, 94] on input at bounding box center [267, 95] width 131 height 18
type input "**********"
click at [318, 117] on span "Login" at bounding box center [318, 117] width 8 height 4
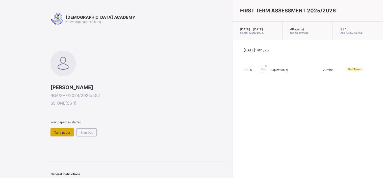
click at [63, 131] on span "Take paper" at bounding box center [62, 132] width 16 height 4
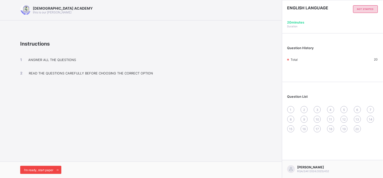
click at [53, 160] on span "I’m ready, start paper" at bounding box center [38, 170] width 29 height 4
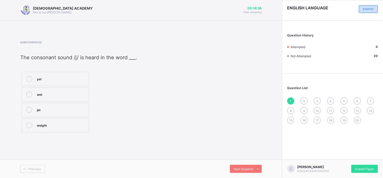
click at [66, 124] on div "weight" at bounding box center [62, 124] width 50 height 5
click at [239, 160] on div "Next Question" at bounding box center [246, 169] width 32 height 8
click at [58, 127] on div "phase" at bounding box center [65, 125] width 56 height 6
click at [254, 160] on div "Next Question" at bounding box center [246, 169] width 32 height 8
click at [69, 81] on div "pleasure" at bounding box center [60, 79] width 47 height 6
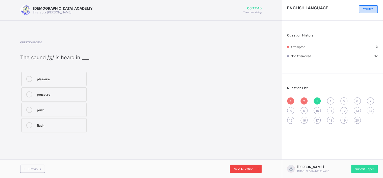
click at [251, 160] on span "Next Question" at bounding box center [244, 169] width 20 height 4
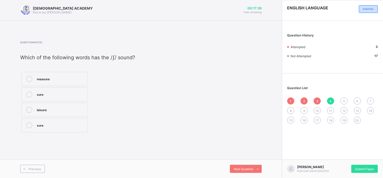
click at [345, 121] on span "20" at bounding box center [358, 120] width 4 height 4
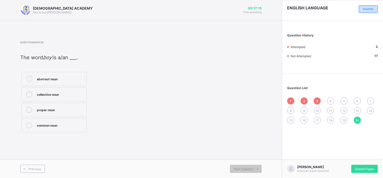
click at [123, 80] on div "abstract noun collective noun proper noun common noun" at bounding box center [76, 102] width 113 height 63
click at [63, 122] on label "common noun" at bounding box center [53, 125] width 65 height 14
click at [43, 160] on div "Previous" at bounding box center [32, 169] width 25 height 8
click at [79, 131] on label "compound noun" at bounding box center [53, 125] width 65 height 14
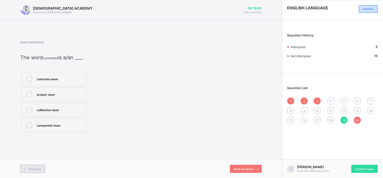
click at [31, 160] on span "Previous" at bounding box center [35, 169] width 12 height 4
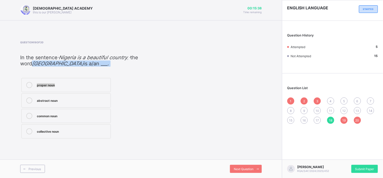
drag, startPoint x: 34, startPoint y: 63, endPoint x: 104, endPoint y: 74, distance: 71.0
click at [104, 74] on div "Question 18 of 20 In the sentence “ Nigeria is a beautiful country , ” the word…" at bounding box center [96, 90] width 153 height 99
copy div "” the word Nigeria is a/an ___. proper noun abstract noun common noun collectiv…"
drag, startPoint x: 130, startPoint y: 57, endPoint x: 130, endPoint y: 128, distance: 71.0
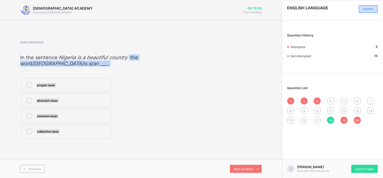
click at [130, 128] on div "Question 18 of 20 In the sentence “ Nigeria is a beautiful country , ” the word…" at bounding box center [96, 90] width 153 height 99
click at [130, 128] on div "proper noun abstract noun common noun collective noun" at bounding box center [96, 108] width 153 height 63
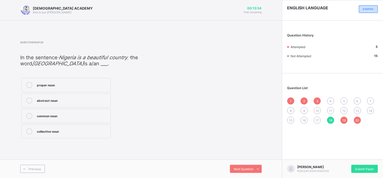
click at [317, 119] on span "17" at bounding box center [317, 120] width 3 height 4
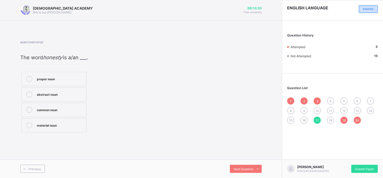
click at [71, 97] on div "abstract noun" at bounding box center [60, 94] width 47 height 6
click at [236, 160] on div "Next Question" at bounding box center [246, 169] width 32 height 8
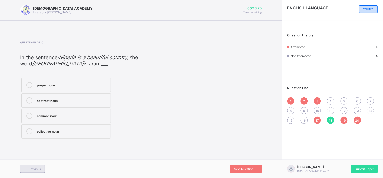
click at [37, 160] on div "Previous" at bounding box center [32, 169] width 25 height 8
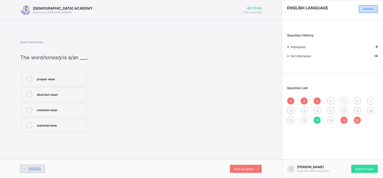
click at [37, 160] on div "Previous" at bounding box center [32, 169] width 25 height 8
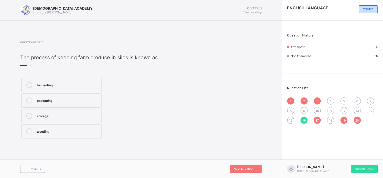
click at [112, 140] on div "Question 16 of 20 The process of keeping farm produce in silos is known as ___.…" at bounding box center [141, 90] width 242 height 114
click at [246, 160] on div "Next Question" at bounding box center [246, 169] width 32 height 8
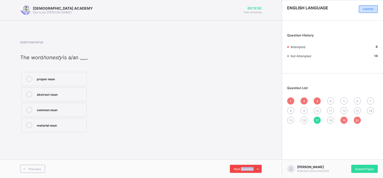
click at [246, 160] on div "Next Question" at bounding box center [246, 169] width 32 height 8
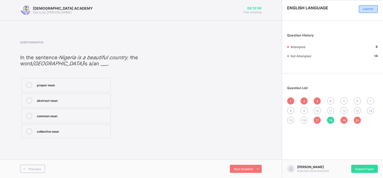
click at [72, 88] on label "proper noun" at bounding box center [65, 85] width 89 height 14
click at [38, 160] on span "Previous" at bounding box center [35, 169] width 12 height 4
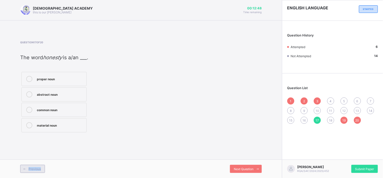
click at [38, 160] on span "Previous" at bounding box center [35, 169] width 12 height 4
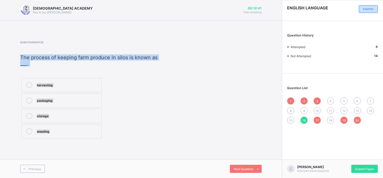
copy div "The process of keeping farm produce in silos is known as ___. harvesting packag…"
drag, startPoint x: 21, startPoint y: 56, endPoint x: 107, endPoint y: 149, distance: 126.2
click at [107, 149] on div "RAUDHATUL QUR'AN ACADEMY this is our motton 00:12:41 Time remaining Question 16…" at bounding box center [141, 89] width 282 height 178
click at [115, 144] on div "Question 16 of 20 The process of keeping farm produce in silos is known as ___.…" at bounding box center [141, 90] width 242 height 114
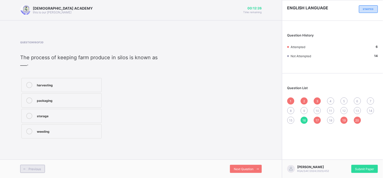
click at [39, 160] on div "Previous" at bounding box center [32, 169] width 25 height 8
click at [64, 115] on div "botanist" at bounding box center [68, 115] width 62 height 5
click at [38, 160] on div "Previous" at bounding box center [32, 169] width 25 height 8
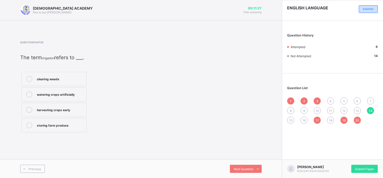
click at [333, 120] on span "18" at bounding box center [331, 120] width 3 height 4
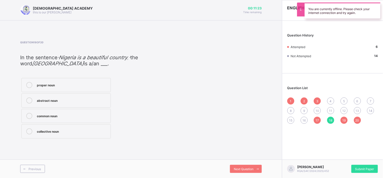
click at [56, 83] on div "proper noun" at bounding box center [72, 84] width 71 height 5
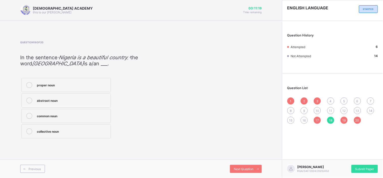
click at [304, 120] on span "16" at bounding box center [304, 120] width 3 height 4
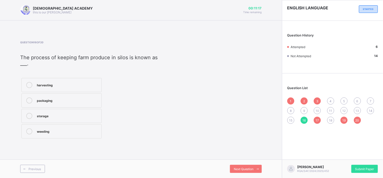
click at [69, 117] on div "storage" at bounding box center [68, 115] width 62 height 5
click at [40, 160] on span "Previous" at bounding box center [35, 169] width 12 height 4
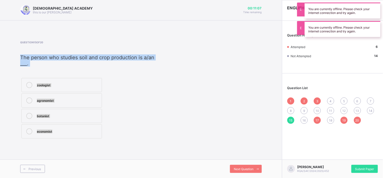
copy div "The person who studies soil and crop production is a/an ___. zoologist agronomi…"
drag, startPoint x: 20, startPoint y: 56, endPoint x: 115, endPoint y: 137, distance: 125.3
click at [115, 137] on div "Question 15 of 20 The person who studies soil and crop production is a/an ___. …" at bounding box center [89, 90] width 138 height 99
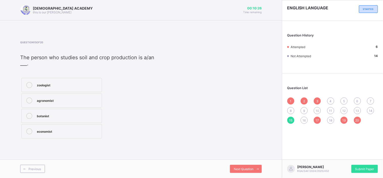
click at [167, 41] on div "Question 15 of 20 The person who studies soil and crop production is a/an ___. …" at bounding box center [141, 90] width 242 height 99
click at [56, 112] on label "botanist" at bounding box center [61, 116] width 81 height 14
click at [36, 160] on div "Previous" at bounding box center [32, 169] width 25 height 8
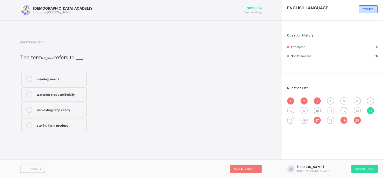
click at [332, 122] on div "18" at bounding box center [331, 120] width 7 height 7
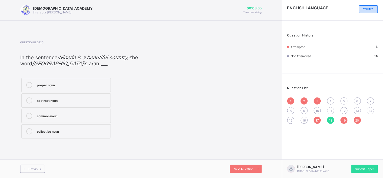
click at [79, 82] on div "proper noun" at bounding box center [72, 84] width 71 height 5
click at [30, 160] on div "Previous" at bounding box center [32, 169] width 25 height 8
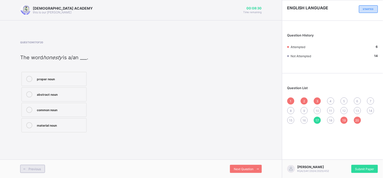
click at [26, 160] on span at bounding box center [24, 169] width 8 height 8
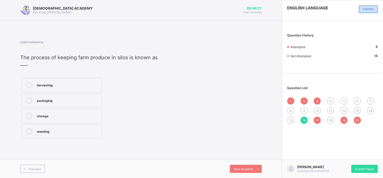
click at [59, 117] on div "storage" at bounding box center [68, 115] width 62 height 5
click at [39, 160] on div "Previous" at bounding box center [32, 169] width 25 height 8
click at [70, 115] on div "botanist" at bounding box center [68, 115] width 62 height 5
click at [40, 160] on span "Previous" at bounding box center [35, 169] width 12 height 4
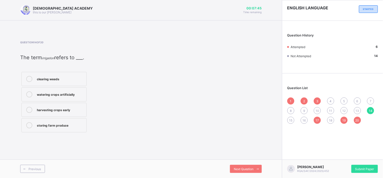
drag, startPoint x: 72, startPoint y: 84, endPoint x: 90, endPoint y: 74, distance: 21.5
click at [90, 74] on div "clearing weeds watering crops artificially harvesting crops early storing farm …" at bounding box center [76, 102] width 113 height 63
click at [65, 80] on div "clearing weeds" at bounding box center [60, 78] width 47 height 5
click at [69, 96] on div "watering crops artificially" at bounding box center [60, 93] width 47 height 5
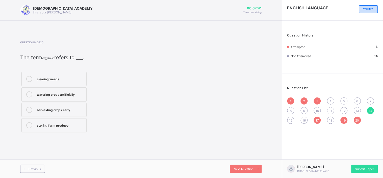
click at [70, 109] on div "harvesting crops early" at bounding box center [60, 109] width 47 height 5
click at [70, 129] on label "storing farm produce" at bounding box center [53, 125] width 65 height 14
click at [251, 160] on div "Next Question" at bounding box center [246, 169] width 32 height 8
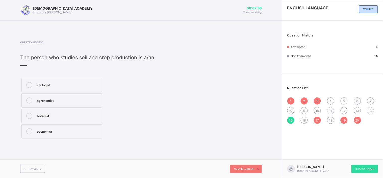
click at [80, 86] on div "zoologist" at bounding box center [68, 84] width 62 height 5
click at [80, 104] on label "agronomist" at bounding box center [61, 100] width 81 height 14
click at [76, 132] on div "economist" at bounding box center [68, 130] width 62 height 5
click at [73, 118] on div "botanist" at bounding box center [68, 116] width 62 height 6
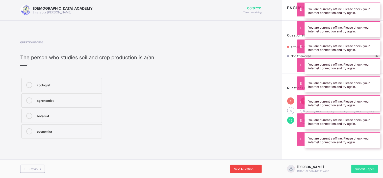
click at [246, 160] on div "Next Question" at bounding box center [246, 169] width 32 height 8
click at [90, 89] on label "harvesting" at bounding box center [61, 85] width 80 height 14
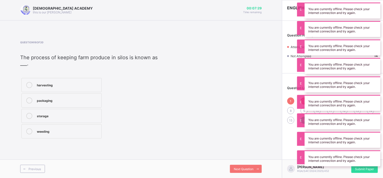
click at [89, 98] on div "packaging" at bounding box center [68, 99] width 62 height 5
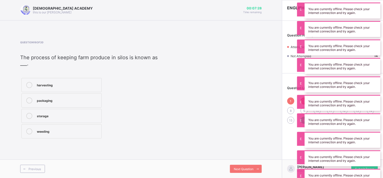
click at [92, 118] on div "storage" at bounding box center [68, 116] width 62 height 6
click at [92, 133] on div "weeding" at bounding box center [68, 130] width 62 height 5
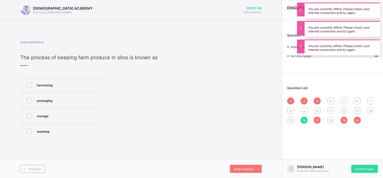
click at [87, 118] on div "storage" at bounding box center [68, 116] width 62 height 6
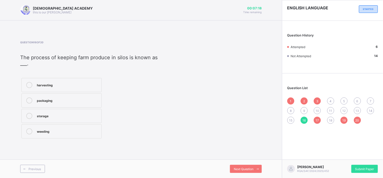
drag, startPoint x: 59, startPoint y: 89, endPoint x: 69, endPoint y: 85, distance: 11.0
click at [69, 85] on label "harvesting" at bounding box center [61, 85] width 80 height 14
click at [69, 85] on div "harvesting" at bounding box center [68, 84] width 62 height 5
click at [69, 104] on label "packaging" at bounding box center [61, 100] width 80 height 14
click at [70, 116] on div "storage" at bounding box center [68, 115] width 62 height 5
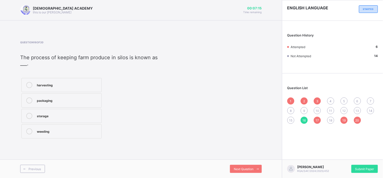
click at [69, 129] on div "weeding" at bounding box center [68, 130] width 62 height 5
click at [39, 160] on div "Previous" at bounding box center [32, 169] width 25 height 8
click at [61, 89] on label "zoologist" at bounding box center [61, 85] width 81 height 14
click at [61, 95] on label "agronomist" at bounding box center [61, 100] width 81 height 14
click at [54, 120] on label "botanist" at bounding box center [61, 116] width 81 height 14
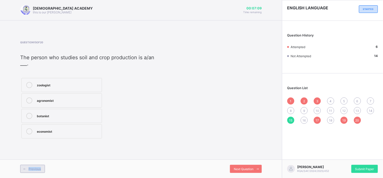
drag, startPoint x: 53, startPoint y: 131, endPoint x: 40, endPoint y: 166, distance: 37.7
click at [40, 160] on div "RAUDHATUL QUR'AN ACADEMY this is our motton 00:07:09 Time remaining Question 15…" at bounding box center [141, 89] width 282 height 178
click at [48, 137] on label "economist" at bounding box center [61, 131] width 81 height 14
click at [40, 160] on span "Previous" at bounding box center [35, 169] width 12 height 4
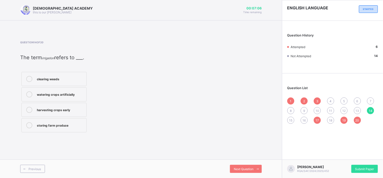
click at [64, 80] on div "clearing weeds" at bounding box center [60, 78] width 47 height 5
click at [61, 96] on div "watering crops artificially" at bounding box center [60, 93] width 47 height 5
click at [57, 110] on div "harvesting crops early" at bounding box center [60, 109] width 47 height 5
click at [54, 129] on label "storing farm produce" at bounding box center [53, 125] width 65 height 14
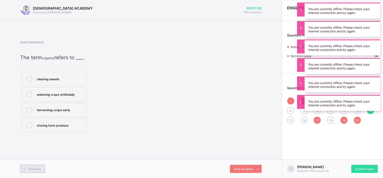
click at [36, 160] on span "Previous" at bounding box center [35, 169] width 12 height 4
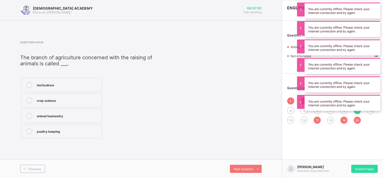
click at [68, 91] on label "horticulture" at bounding box center [61, 85] width 81 height 14
click at [68, 100] on div "crop science" at bounding box center [68, 99] width 62 height 5
click at [72, 117] on div "animal husbandry" at bounding box center [68, 115] width 62 height 5
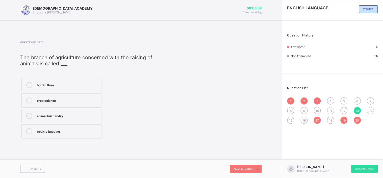
click at [71, 132] on div "poultry keeping" at bounding box center [68, 130] width 62 height 5
click at [41, 160] on div "Previous" at bounding box center [32, 169] width 25 height 8
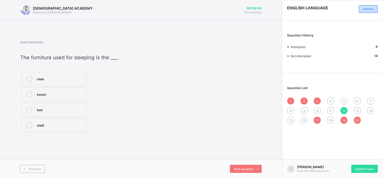
click at [68, 79] on div "chair" at bounding box center [60, 78] width 47 height 5
click at [69, 95] on div "bench" at bounding box center [60, 93] width 47 height 5
click at [60, 128] on div "shelf" at bounding box center [60, 125] width 47 height 6
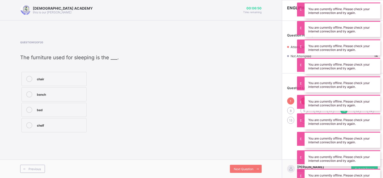
click at [56, 110] on div "bed" at bounding box center [60, 109] width 47 height 5
drag, startPoint x: 38, startPoint y: 164, endPoint x: 39, endPoint y: 170, distance: 6.1
click at [39, 160] on div "Previous Next Question" at bounding box center [141, 168] width 282 height 18
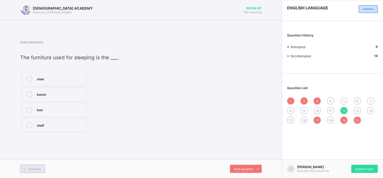
click at [37, 160] on span "Previous" at bounding box center [35, 169] width 12 height 4
click at [62, 82] on div "sitting room" at bounding box center [60, 79] width 47 height 6
click at [35, 160] on span "Previous" at bounding box center [35, 169] width 12 height 4
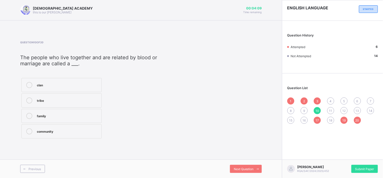
click at [255, 93] on div "Question 10 of 20 The people who live together and are related by blood or marr…" at bounding box center [141, 90] width 242 height 99
click at [61, 114] on div "family" at bounding box center [68, 115] width 62 height 5
click at [245, 160] on span "Next Question" at bounding box center [244, 169] width 20 height 4
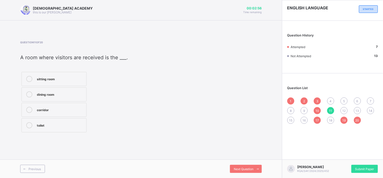
click at [65, 78] on div "sitting room" at bounding box center [60, 78] width 47 height 5
click at [238, 160] on span "Next Question" at bounding box center [244, 169] width 20 height 4
click at [59, 109] on div "bed" at bounding box center [60, 109] width 47 height 5
click at [253, 160] on div "Next Question" at bounding box center [246, 169] width 32 height 8
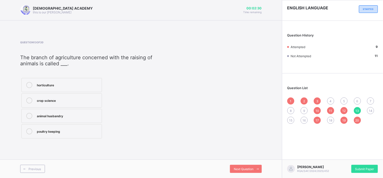
click at [332, 119] on span "18" at bounding box center [331, 120] width 3 height 4
click at [56, 86] on div "proper noun" at bounding box center [72, 84] width 71 height 5
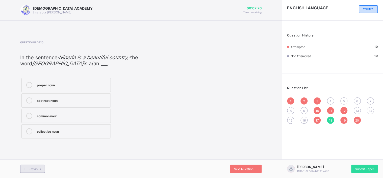
click at [42, 160] on div "Previous" at bounding box center [32, 169] width 25 height 8
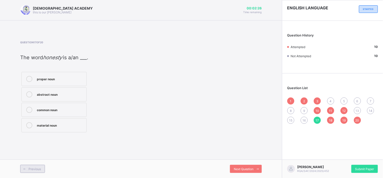
click at [42, 160] on div "Previous" at bounding box center [32, 169] width 25 height 8
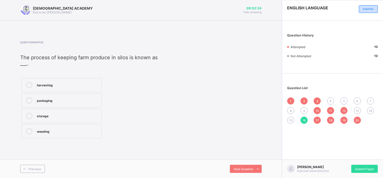
click at [66, 117] on div "storage" at bounding box center [68, 115] width 62 height 5
click at [37, 160] on span "Previous" at bounding box center [35, 169] width 12 height 4
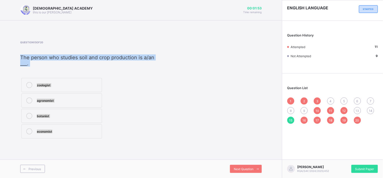
copy div "The person who studies soil and crop production is a/an ___. zoologist agronomi…"
drag, startPoint x: 21, startPoint y: 56, endPoint x: 86, endPoint y: 143, distance: 108.2
click at [86, 143] on div "Question 15 of 20 The person who studies soil and crop production is a/an ___. …" at bounding box center [141, 90] width 242 height 114
click at [143, 130] on div "zoologist agronomist botanist economist" at bounding box center [89, 108] width 138 height 63
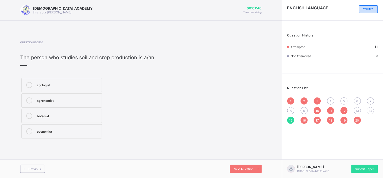
click at [48, 101] on div "agronomist" at bounding box center [68, 99] width 62 height 5
click at [36, 160] on span "Previous" at bounding box center [35, 169] width 12 height 4
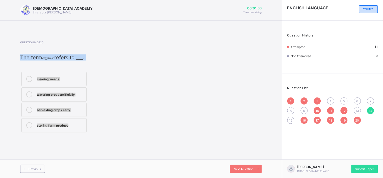
copy div "The term irrigation refers to ___. clearing weeds watering crops artificially h…"
drag, startPoint x: 20, startPoint y: 56, endPoint x: 81, endPoint y: 135, distance: 99.3
click at [81, 135] on div "Question 14 of 20 The term irrigation refers to ___. clearing weeds watering cr…" at bounding box center [141, 87] width 242 height 108
click at [111, 103] on div "clearing weeds watering crops artificially harvesting crops early storing farm …" at bounding box center [76, 102] width 113 height 63
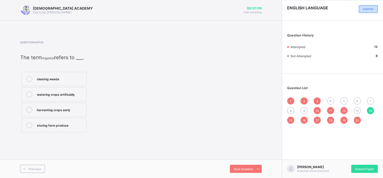
click at [66, 96] on div "watering crops artificially" at bounding box center [60, 93] width 47 height 5
click at [39, 160] on span "Previous" at bounding box center [35, 169] width 12 height 4
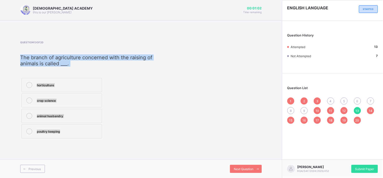
copy div "The branch of agriculture concerned with the raising of animals is called ___. …"
drag, startPoint x: 21, startPoint y: 56, endPoint x: 80, endPoint y: 136, distance: 100.1
click at [80, 136] on div "Question 13 of 20 The branch of agriculture concerned with the raising of anima…" at bounding box center [89, 90] width 139 height 99
click at [141, 112] on div "horticulture crop science animal husbandry poultry keeping" at bounding box center [89, 108] width 139 height 63
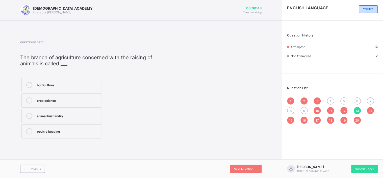
click at [78, 113] on div "animal husbandry" at bounding box center [68, 115] width 62 height 5
click at [36, 160] on span "Previous" at bounding box center [35, 169] width 12 height 4
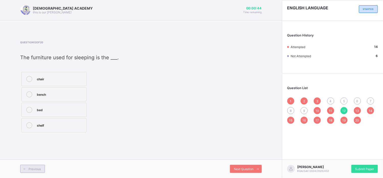
click at [36, 160] on span "Previous" at bounding box center [35, 169] width 12 height 4
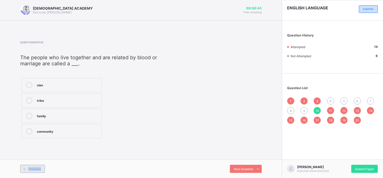
click at [36, 160] on span "Previous" at bounding box center [35, 169] width 12 height 4
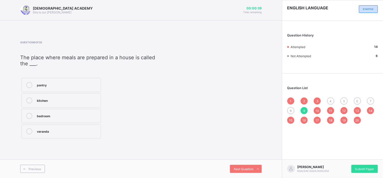
click at [63, 99] on div "kitchen" at bounding box center [67, 99] width 61 height 5
click at [39, 160] on span "Previous" at bounding box center [35, 169] width 12 height 4
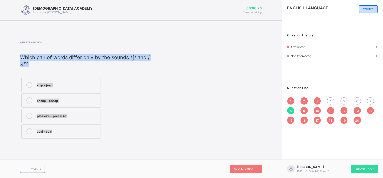
copy div "Which pair of words differ only by the sounds /ʃ/ and /ʒ/? ship – jeep sheep – …"
drag, startPoint x: 20, startPoint y: 57, endPoint x: 78, endPoint y: 129, distance: 92.1
click at [78, 129] on div "Question 8 of 20 Which pair of words differ only by the sounds /ʃ/ and /ʒ/? shi…" at bounding box center [88, 90] width 137 height 99
click at [106, 87] on div "ship – jeep sheep – cheap pleasure – pressure zeal – seal" at bounding box center [88, 108] width 137 height 63
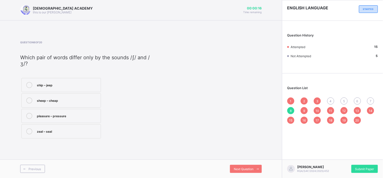
click at [97, 111] on label "pleasure – pressure" at bounding box center [61, 116] width 80 height 14
click at [31, 160] on span "Previous" at bounding box center [35, 169] width 12 height 4
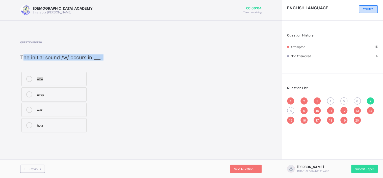
drag, startPoint x: 23, startPoint y: 57, endPoint x: 138, endPoint y: 83, distance: 117.8
click at [138, 83] on div "Question 7 of 20 The initial sound /w/ occurs in ___. who wrap war hour" at bounding box center [141, 87] width 242 height 93
copy div "The initial sound /w/ occurs in ___. who wrap war hour"
drag, startPoint x: 20, startPoint y: 57, endPoint x: 99, endPoint y: 135, distance: 111.0
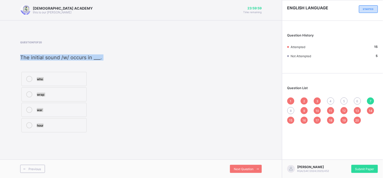
click at [99, 135] on div "Question 7 of 20 The initial sound /w/ occurs in ___. who wrap war hour" at bounding box center [141, 87] width 242 height 108
click at [126, 98] on div "who wrap war hour" at bounding box center [76, 102] width 113 height 63
click at [72, 111] on div "war" at bounding box center [60, 109] width 47 height 5
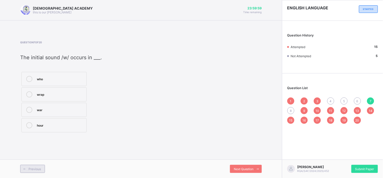
click at [33, 160] on span "Previous" at bounding box center [35, 169] width 12 height 4
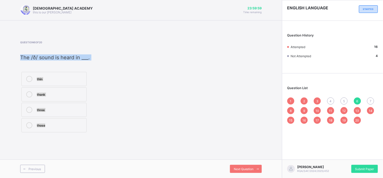
copy div "The /ð/ sound is heard in ___. thin thank three those"
drag, startPoint x: 21, startPoint y: 57, endPoint x: 84, endPoint y: 123, distance: 91.0
click at [84, 123] on div "Question 6 of 20 The /ð/ sound is heard in ___. thin thank three those" at bounding box center [76, 87] width 113 height 93
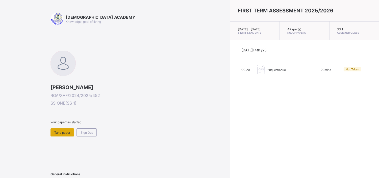
click at [64, 130] on span "Take paper" at bounding box center [62, 132] width 16 height 4
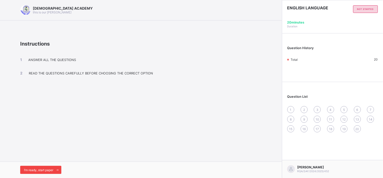
click at [56, 160] on span at bounding box center [57, 170] width 8 height 8
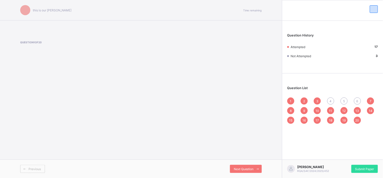
click at [345, 99] on div "6" at bounding box center [357, 100] width 7 height 7
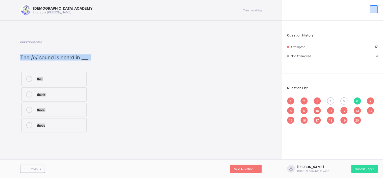
copy div "The /ð/ sound is heard in ___. thin thank three those"
drag, startPoint x: 20, startPoint y: 57, endPoint x: 88, endPoint y: 123, distance: 94.5
click at [88, 123] on div "Question 6 of 20 The /ð/ sound is heard in ___. thin thank three those" at bounding box center [76, 87] width 113 height 93
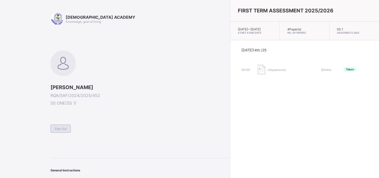
click at [62, 128] on span "Sign Out" at bounding box center [61, 129] width 12 height 4
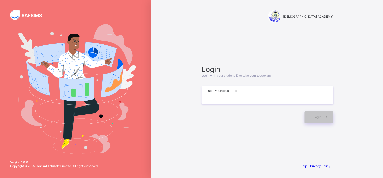
click at [232, 92] on input at bounding box center [267, 95] width 131 height 18
type input "**********"
click at [312, 114] on div "Login" at bounding box center [319, 117] width 28 height 12
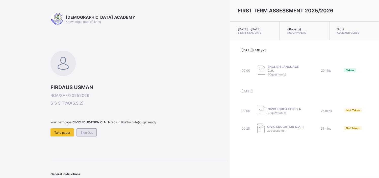
click at [82, 133] on span "Sign Out" at bounding box center [87, 132] width 12 height 4
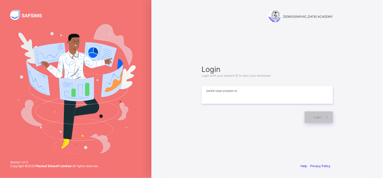
click at [204, 98] on input at bounding box center [267, 95] width 131 height 18
type input "*"
type input "**********"
click at [326, 117] on icon at bounding box center [327, 116] width 5 height 5
click at [326, 117] on div "Login" at bounding box center [319, 117] width 28 height 12
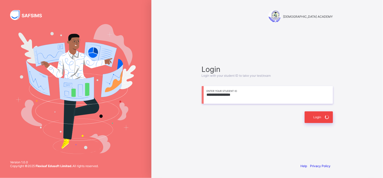
click at [326, 117] on div "Login" at bounding box center [319, 117] width 28 height 12
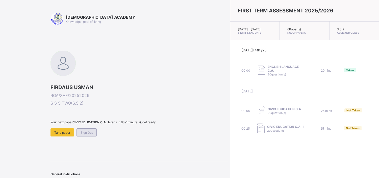
click at [86, 131] on span "Sign Out" at bounding box center [87, 132] width 12 height 4
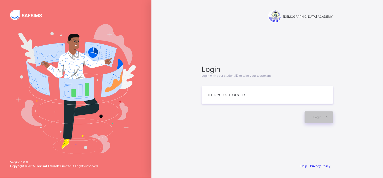
click at [345, 66] on div "RAUDHATUL QUR'AN ACADEMY Login Login with your student ID to take your test/exa…" at bounding box center [268, 89] width 232 height 178
click at [234, 102] on input at bounding box center [267, 95] width 131 height 18
type input "**********"
click at [328, 115] on icon at bounding box center [327, 116] width 5 height 5
click at [328, 115] on icon at bounding box center [327, 116] width 6 height 5
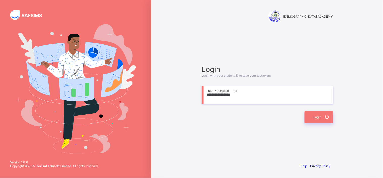
click at [207, 130] on div "**********" at bounding box center [268, 94] width 142 height 110
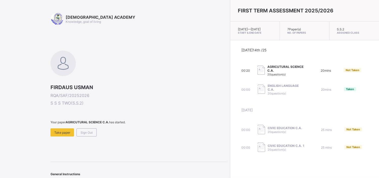
click at [268, 72] on span "AGRICUTURAL SCIENCE C.A." at bounding box center [287, 69] width 38 height 8
click at [62, 135] on div "Take paper" at bounding box center [63, 132] width 24 height 8
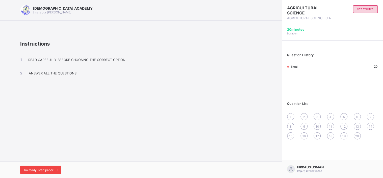
click at [37, 160] on span "I’m ready, start paper" at bounding box center [38, 170] width 29 height 4
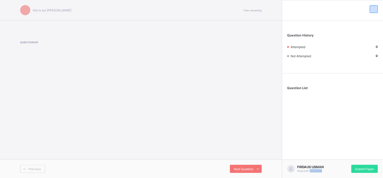
click at [37, 160] on div "this is our motton Time remaining Question 1 of Previous Next Question Question…" at bounding box center [191, 89] width 383 height 178
click at [98, 126] on div "this is our motton Time remaining Question 1 of Previous Next Question" at bounding box center [141, 89] width 282 height 178
drag, startPoint x: 98, startPoint y: 126, endPoint x: 30, endPoint y: -6, distance: 148.1
click at [30, 0] on html "this is our motton Time remaining Question 1 of Previous Next Question Question…" at bounding box center [191, 89] width 383 height 178
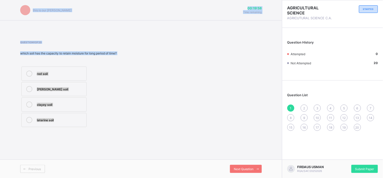
click at [170, 79] on div "Question 1 of 20 which soil has the capacity to retain moisture for long period…" at bounding box center [141, 84] width 242 height 87
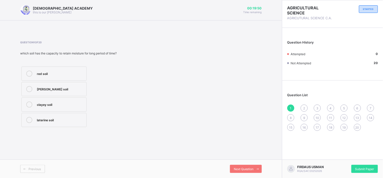
click at [66, 89] on div "sandy soil" at bounding box center [60, 88] width 47 height 5
click at [251, 160] on div "Next Question" at bounding box center [246, 169] width 32 height 8
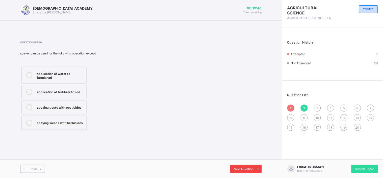
click at [251, 160] on div "Next Question" at bounding box center [246, 169] width 32 height 8
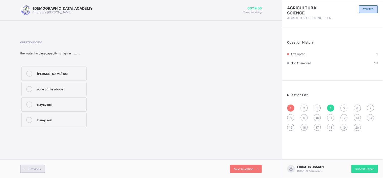
click at [36, 160] on div "Previous" at bounding box center [32, 169] width 25 height 8
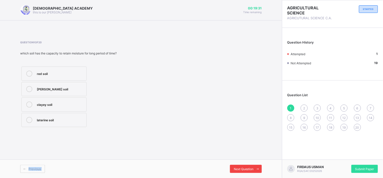
click at [234, 160] on div "Next Question" at bounding box center [246, 169] width 32 height 8
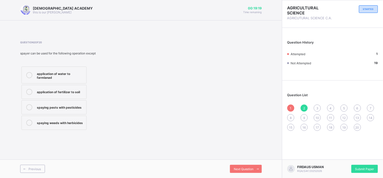
click at [82, 72] on div "application of water to farmlanad" at bounding box center [60, 75] width 47 height 9
click at [246, 160] on span "Next Question" at bounding box center [244, 169] width 20 height 4
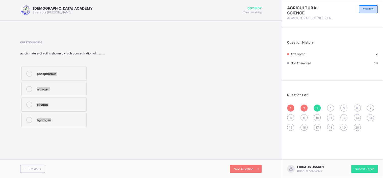
drag, startPoint x: 49, startPoint y: 71, endPoint x: 207, endPoint y: 131, distance: 168.8
click at [207, 131] on div "Question 3 of 20 acidic nature of soil is shown by high concentration of ………. p…" at bounding box center [141, 84] width 242 height 103
click at [27, 73] on icon at bounding box center [29, 74] width 6 height 6
click at [256, 160] on span at bounding box center [258, 169] width 8 height 8
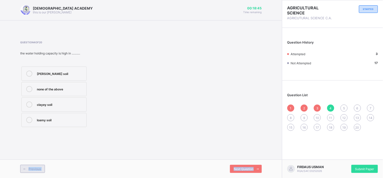
drag, startPoint x: 256, startPoint y: 166, endPoint x: 28, endPoint y: 167, distance: 227.7
click at [28, 160] on div "Previous Next Question" at bounding box center [141, 168] width 282 height 18
click at [29, 160] on span "Previous" at bounding box center [35, 169] width 12 height 4
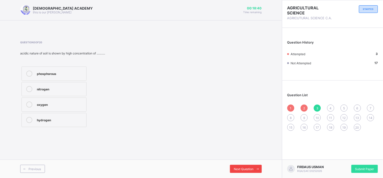
click at [234, 160] on div "Next Question" at bounding box center [246, 169] width 32 height 8
click at [113, 105] on div "sandy soil none of the above clayey soil loamy soil" at bounding box center [76, 96] width 113 height 63
click at [56, 121] on div "loamy soil" at bounding box center [60, 119] width 47 height 5
click at [241, 160] on span "Next Question" at bounding box center [244, 169] width 20 height 4
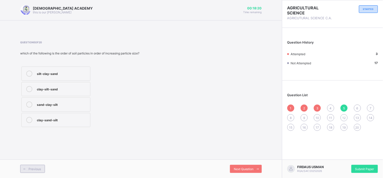
click at [31, 160] on div "Previous" at bounding box center [32, 169] width 25 height 8
click at [51, 118] on div "loamy soil" at bounding box center [60, 119] width 47 height 5
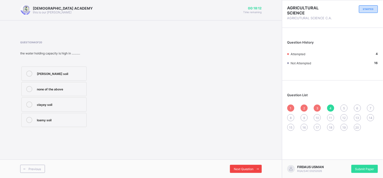
click at [246, 160] on div "Next Question" at bounding box center [246, 169] width 32 height 8
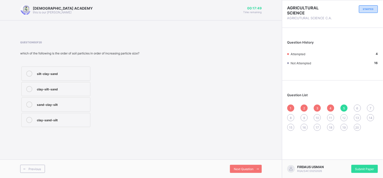
click at [63, 86] on div "clay-silt-sand" at bounding box center [62, 88] width 51 height 5
click at [245, 160] on span "Next Question" at bounding box center [244, 169] width 20 height 4
click at [104, 59] on div "Question 6 of 20 which type of soil is best for growing plants? loam clayey dir…" at bounding box center [76, 84] width 113 height 87
click at [55, 83] on label "clayey" at bounding box center [53, 89] width 65 height 14
click at [56, 68] on label "loam" at bounding box center [53, 73] width 65 height 14
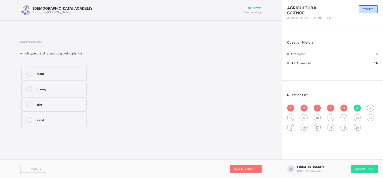
click at [225, 155] on div "RAUDHATUL QUR'AN ACADEMY this is our motton 00:17:31 Time remaining Question 6 …" at bounding box center [141, 89] width 282 height 178
click at [242, 160] on span "Next Question" at bounding box center [244, 169] width 20 height 4
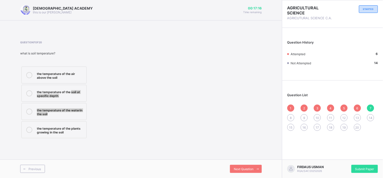
drag, startPoint x: 71, startPoint y: 87, endPoint x: 133, endPoint y: 122, distance: 72.1
click at [133, 122] on div "Question 7 of 20 what is soil temperature? the temperature of the air above the…" at bounding box center [141, 90] width 242 height 99
click at [30, 92] on icon at bounding box center [29, 93] width 6 height 6
click at [255, 160] on div "Previous Next Question" at bounding box center [141, 168] width 282 height 18
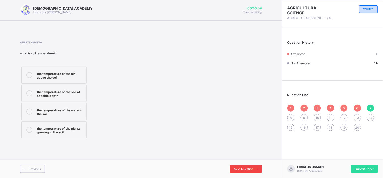
click at [254, 160] on span at bounding box center [258, 169] width 8 height 8
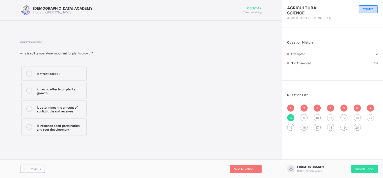
click at [75, 72] on div "it affect soil PH" at bounding box center [60, 73] width 47 height 5
click at [234, 160] on span "Next Question" at bounding box center [244, 169] width 20 height 4
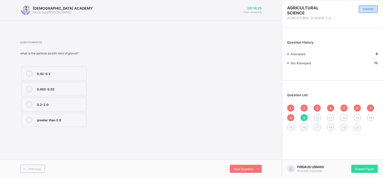
click at [73, 120] on div "greater than 2.0" at bounding box center [60, 119] width 47 height 5
click at [233, 160] on div "Next Question" at bounding box center [246, 169] width 32 height 8
click at [51, 72] on div "0-14" at bounding box center [60, 73] width 47 height 5
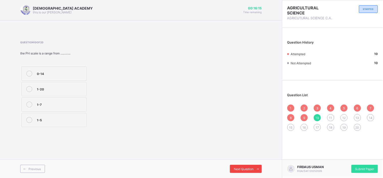
click at [240, 160] on span "Next Question" at bounding box center [244, 169] width 20 height 4
click at [68, 121] on div "alkali soil" at bounding box center [60, 119] width 47 height 5
click at [239, 160] on div "Next Question" at bounding box center [246, 169] width 32 height 8
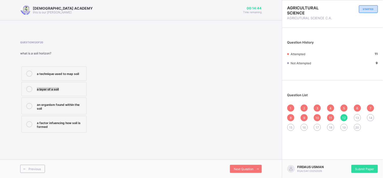
drag, startPoint x: 74, startPoint y: 84, endPoint x: 29, endPoint y: 87, distance: 44.8
click at [29, 87] on label "a layer of a soil" at bounding box center [53, 89] width 65 height 14
click at [29, 87] on icon at bounding box center [29, 89] width 6 height 6
click at [250, 160] on span "Next Question" at bounding box center [244, 169] width 20 height 4
click at [345, 118] on span "12" at bounding box center [344, 118] width 3 height 4
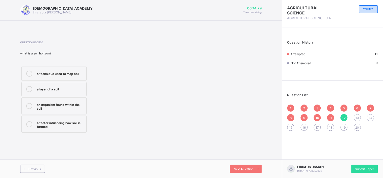
click at [54, 93] on label "a layer of a soil" at bounding box center [53, 89] width 65 height 14
click at [246, 160] on div "Next Question" at bounding box center [246, 169] width 32 height 8
click at [61, 106] on div "the top soil, subsoil and parent material" at bounding box center [60, 105] width 47 height 9
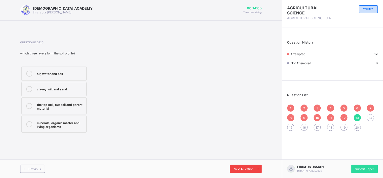
click at [247, 160] on div "Next Question" at bounding box center [246, 169] width 32 height 8
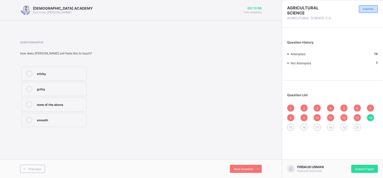
click at [345, 116] on span "13" at bounding box center [358, 118] width 4 height 4
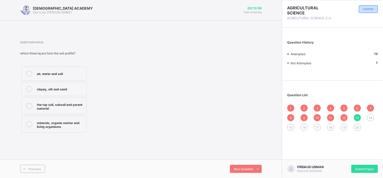
click at [344, 117] on span "12" at bounding box center [344, 118] width 3 height 4
click at [345, 116] on span "13" at bounding box center [358, 118] width 4 height 4
click at [345, 116] on span "14" at bounding box center [371, 118] width 4 height 4
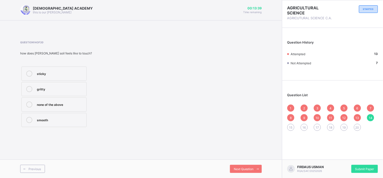
click at [75, 87] on div "gritty" at bounding box center [60, 88] width 47 height 5
click at [258, 160] on span at bounding box center [258, 169] width 8 height 8
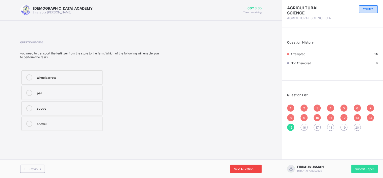
click at [258, 160] on span at bounding box center [258, 169] width 8 height 8
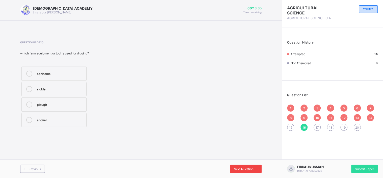
click at [258, 160] on span at bounding box center [258, 169] width 8 height 8
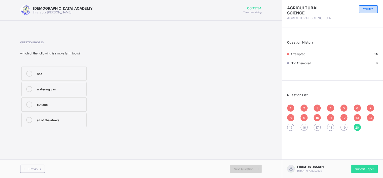
click at [258, 160] on span at bounding box center [258, 169] width 8 height 8
click at [36, 160] on span "Previous" at bounding box center [35, 169] width 12 height 4
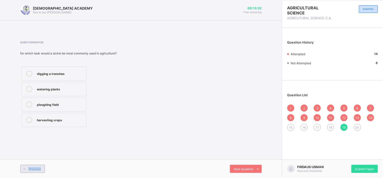
click at [36, 160] on span "Previous" at bounding box center [35, 169] width 12 height 4
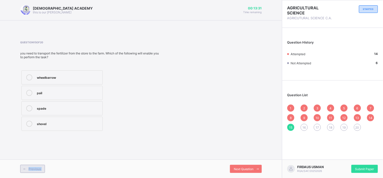
click at [36, 160] on span "Previous" at bounding box center [35, 169] width 12 height 4
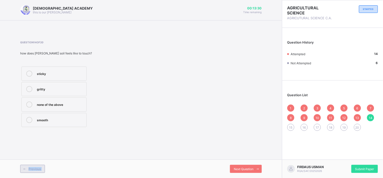
click at [36, 160] on span "Previous" at bounding box center [35, 169] width 12 height 4
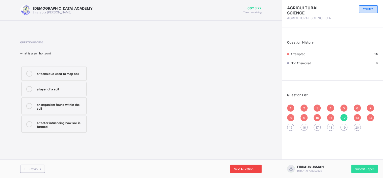
click at [236, 160] on div "Next Question" at bounding box center [246, 169] width 32 height 8
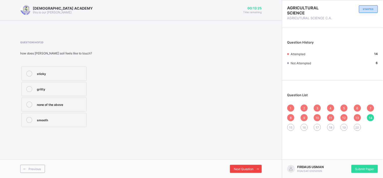
click at [236, 160] on div "Next Question" at bounding box center [246, 169] width 32 height 8
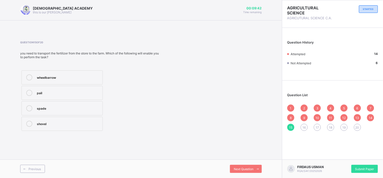
click at [82, 75] on div "wheelbarrow" at bounding box center [68, 76] width 63 height 5
click at [245, 160] on div "Previous Next Question" at bounding box center [141, 168] width 282 height 18
click at [247, 160] on div "Next Question" at bounding box center [246, 169] width 32 height 8
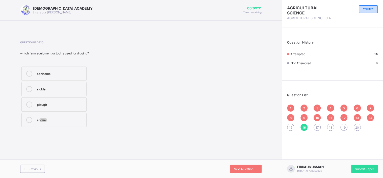
drag, startPoint x: 71, startPoint y: 124, endPoint x: 41, endPoint y: 120, distance: 30.2
click at [41, 120] on label "shovel" at bounding box center [53, 120] width 65 height 14
click at [55, 121] on div "shovel" at bounding box center [60, 119] width 47 height 5
click at [241, 160] on span "Next Question" at bounding box center [244, 169] width 20 height 4
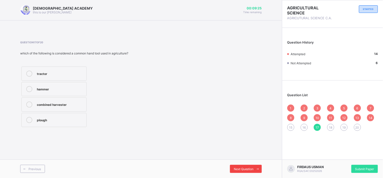
click at [241, 160] on span "Next Question" at bounding box center [244, 169] width 20 height 4
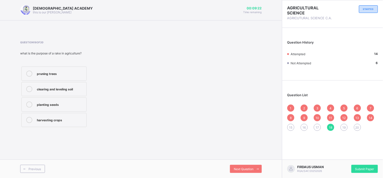
click at [289, 128] on div "15" at bounding box center [291, 127] width 7 height 7
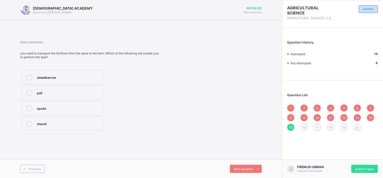
click at [95, 123] on div "shovel" at bounding box center [68, 123] width 63 height 5
click at [305, 127] on span "16" at bounding box center [304, 127] width 3 height 4
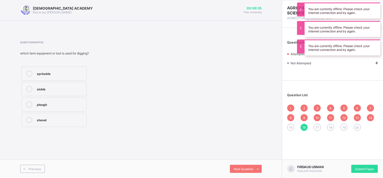
click at [290, 124] on div "15" at bounding box center [291, 127] width 7 height 7
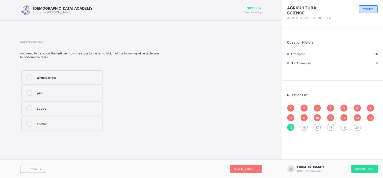
click at [86, 121] on div "shovel" at bounding box center [68, 123] width 63 height 5
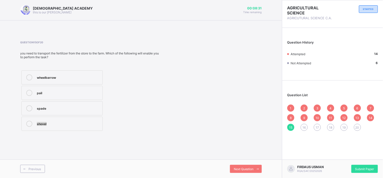
click at [86, 121] on div "shovel" at bounding box center [68, 123] width 63 height 5
click at [304, 126] on span "16" at bounding box center [304, 127] width 3 height 4
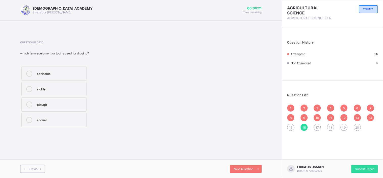
click at [289, 124] on div "15" at bounding box center [291, 127] width 7 height 7
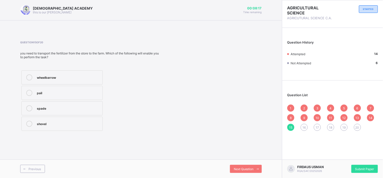
click at [98, 75] on div "wheelbarrow" at bounding box center [68, 76] width 63 height 5
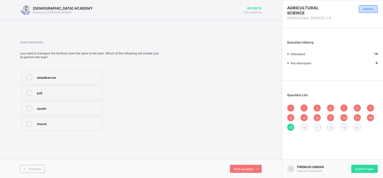
click at [98, 75] on div "wheelbarrow" at bounding box center [68, 76] width 63 height 5
click at [306, 126] on span "16" at bounding box center [304, 127] width 3 height 4
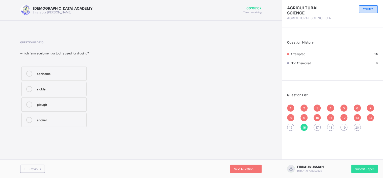
click at [72, 118] on div "shovel" at bounding box center [60, 119] width 47 height 5
click at [318, 127] on span "17" at bounding box center [317, 127] width 3 height 4
click at [73, 89] on div "hammer" at bounding box center [60, 88] width 47 height 5
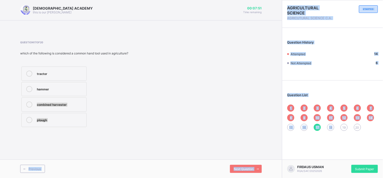
drag, startPoint x: 73, startPoint y: 89, endPoint x: 330, endPoint y: 127, distance: 260.5
click at [330, 127] on div "RAUDHATUL QUR'AN ACADEMY this is our motton 00:07:51 Time remaining Question 17…" at bounding box center [191, 89] width 383 height 178
click at [330, 127] on span "18" at bounding box center [331, 127] width 3 height 4
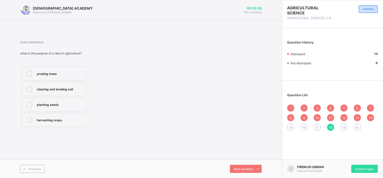
click at [240, 109] on div "Question 18 of 20 what is the purpose of a rake in agriculture? pruning trees c…" at bounding box center [141, 84] width 242 height 87
click at [291, 124] on div "15" at bounding box center [291, 127] width 7 height 7
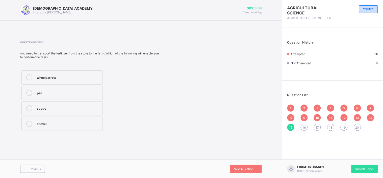
drag, startPoint x: 91, startPoint y: 79, endPoint x: 69, endPoint y: 79, distance: 22.2
click at [69, 79] on div "wheelbarrow" at bounding box center [68, 76] width 63 height 5
click at [307, 126] on div "16" at bounding box center [304, 127] width 7 height 7
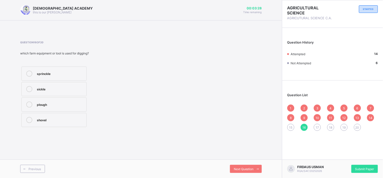
click at [82, 121] on div "shovel" at bounding box center [60, 119] width 47 height 5
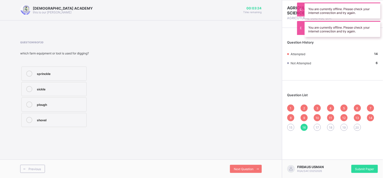
click at [318, 128] on span "17" at bounding box center [317, 127] width 3 height 4
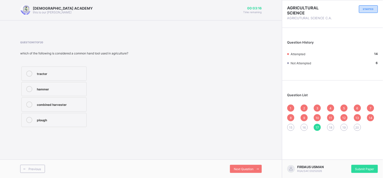
click at [290, 125] on span "15" at bounding box center [291, 127] width 3 height 4
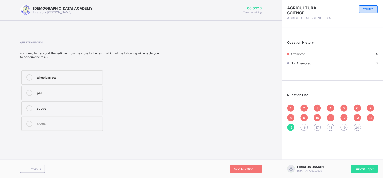
click at [97, 71] on label "wheelbarrow" at bounding box center [61, 77] width 81 height 14
click at [222, 78] on div "Question 15 of 20 you need to transport the fertilizer from the store to the fa…" at bounding box center [141, 86] width 242 height 91
click at [303, 126] on span "16" at bounding box center [304, 127] width 3 height 4
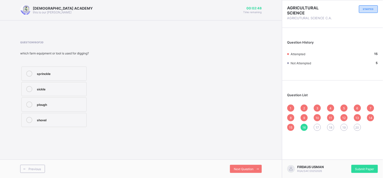
click at [76, 123] on label "shovel" at bounding box center [53, 120] width 65 height 14
click at [317, 125] on span "17" at bounding box center [317, 127] width 3 height 4
click at [75, 87] on div "hammer" at bounding box center [60, 88] width 47 height 5
click at [331, 127] on span "18" at bounding box center [331, 127] width 3 height 4
click at [80, 89] on div "clearing and leveling soil" at bounding box center [60, 88] width 47 height 5
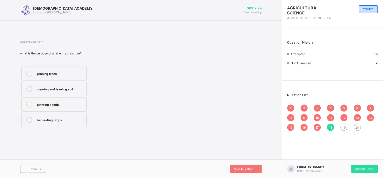
click at [343, 126] on span "19" at bounding box center [344, 127] width 3 height 4
click at [62, 118] on div "harvesting crops" at bounding box center [60, 119] width 47 height 5
click at [345, 127] on span "20" at bounding box center [358, 127] width 4 height 4
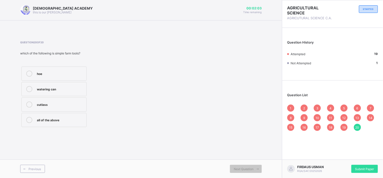
click at [41, 121] on div "all of the above" at bounding box center [60, 119] width 47 height 5
click at [345, 160] on div "Submit Paper" at bounding box center [365, 169] width 27 height 8
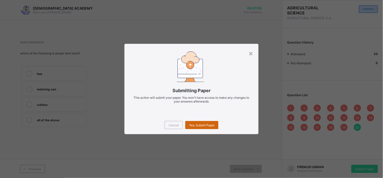
click at [205, 128] on div "Yes, Submit Paper" at bounding box center [201, 125] width 33 height 8
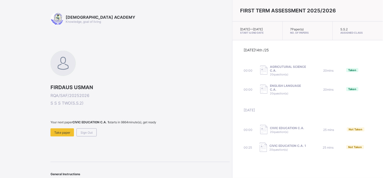
click at [233, 85] on div "Today 14th /25 00:00 AGRICUTURAL SCIENCE C.A. 20 question(s) 20 mins Taken 00:0…" at bounding box center [308, 100] width 151 height 120
click at [179, 76] on div "FIRDAUS USMAN RQA/SAF/20252026 S S S TWO ( S.S.2 ) Your next paper CIVIC EDUCAT…" at bounding box center [140, 94] width 179 height 86
drag, startPoint x: 179, startPoint y: 76, endPoint x: 157, endPoint y: 60, distance: 27.1
click at [157, 60] on div "FIRDAUS USMAN RQA/SAF/20252026 S S S TWO ( S.S.2 ) Your next paper CIVIC EDUCAT…" at bounding box center [140, 94] width 179 height 86
click at [87, 130] on span "Sign Out" at bounding box center [87, 132] width 12 height 4
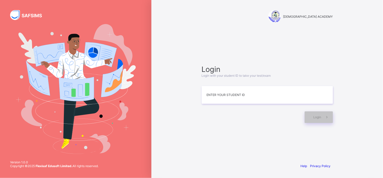
click at [203, 83] on div "Login Login with your student ID to take your test/exam Enter your Student ID L…" at bounding box center [267, 94] width 131 height 58
click at [256, 94] on input at bounding box center [267, 95] width 131 height 18
type input "**********"
click at [315, 114] on div "Login" at bounding box center [319, 117] width 28 height 12
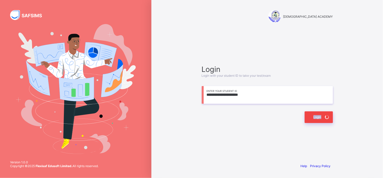
click at [315, 114] on div "Login" at bounding box center [319, 117] width 28 height 12
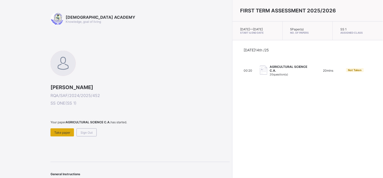
click at [61, 132] on span "Take paper" at bounding box center [62, 132] width 16 height 4
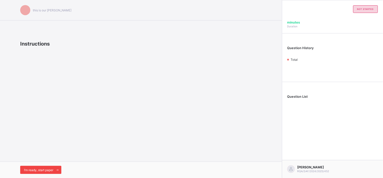
click at [50, 160] on div "I’m ready, start paper" at bounding box center [40, 170] width 41 height 8
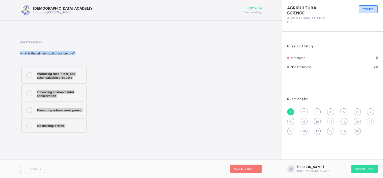
drag, startPoint x: 20, startPoint y: 52, endPoint x: 87, endPoint y: 127, distance: 100.4
click at [87, 127] on div "Question 1 of 20 what is the primary goal of agriculture? Producing food, fiber…" at bounding box center [76, 87] width 113 height 93
click at [106, 60] on div "Question 1 of 20 what is the primary goal of agriculture? Producing food, fiber…" at bounding box center [76, 87] width 113 height 93
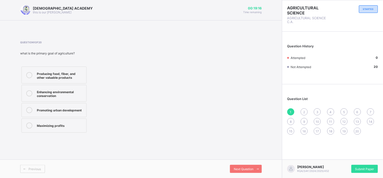
click at [76, 72] on div "Producing food, fiber, and other valuable products" at bounding box center [60, 75] width 47 height 9
click at [258, 160] on icon at bounding box center [258, 168] width 4 height 3
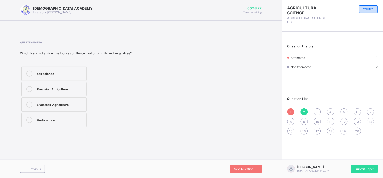
click at [21, 53] on div "Which branch of agriculture focuses on the cultivation of fruits and vegetables?" at bounding box center [76, 53] width 113 height 4
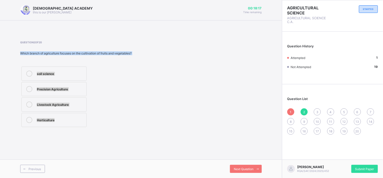
drag, startPoint x: 21, startPoint y: 53, endPoint x: 71, endPoint y: 119, distance: 83.2
click at [71, 119] on div "Question 2 of 20 Which branch of agriculture focuses on the cultivation of frui…" at bounding box center [76, 84] width 113 height 87
click at [177, 121] on div "Question 2 of 20 Which branch of agriculture focuses on the cultivation of frui…" at bounding box center [141, 84] width 242 height 87
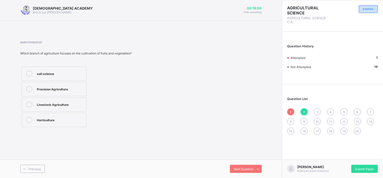
click at [58, 116] on label "Horticulture" at bounding box center [53, 120] width 65 height 14
click at [250, 160] on div "Next Question" at bounding box center [246, 169] width 32 height 8
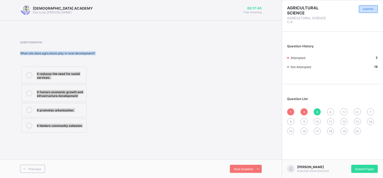
drag, startPoint x: 21, startPoint y: 52, endPoint x: 92, endPoint y: 125, distance: 101.5
click at [92, 125] on div "Question 3 of 20 What role does agriculture play in rural development? It reduc…" at bounding box center [76, 87] width 113 height 93
click at [109, 102] on div "It reduces the need for social services. It fosters economic growth and infrast…" at bounding box center [76, 99] width 113 height 68
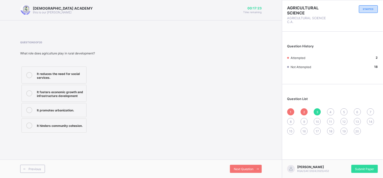
click at [65, 95] on div "It fosters economic growth and infrastructure development" at bounding box center [60, 93] width 47 height 9
click at [252, 160] on div "Next Question" at bounding box center [246, 169] width 32 height 8
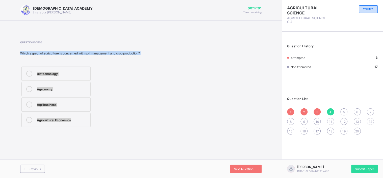
drag, startPoint x: 21, startPoint y: 52, endPoint x: 95, endPoint y: 130, distance: 107.6
click at [95, 130] on div "Question 4 of 20 Which aspect of agriculture is concerned with soil management …" at bounding box center [141, 84] width 242 height 103
click at [114, 80] on div "Biotechnology Agronomy Agribusiness Agricultural Economics" at bounding box center [80, 96] width 120 height 63
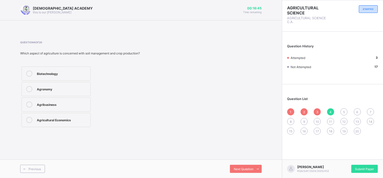
click at [77, 91] on div "Agronomy" at bounding box center [62, 89] width 51 height 6
click at [254, 160] on span "Next Question" at bounding box center [244, 169] width 20 height 4
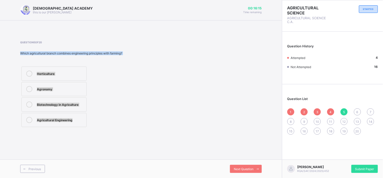
drag, startPoint x: 21, startPoint y: 53, endPoint x: 104, endPoint y: 124, distance: 108.8
click at [104, 124] on div "Question 5 of 20 Which agricultural branch combines engineering principles with…" at bounding box center [76, 84] width 113 height 87
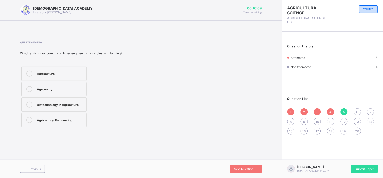
click at [333, 113] on div "4" at bounding box center [331, 111] width 7 height 7
click at [257, 160] on icon at bounding box center [258, 168] width 4 height 3
click at [79, 120] on div "Agricultural Engineering" at bounding box center [60, 119] width 47 height 5
click at [249, 160] on span "Next Question" at bounding box center [244, 169] width 20 height 4
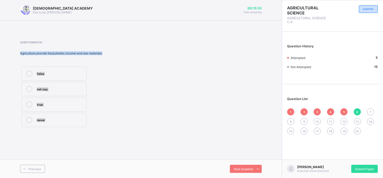
drag, startPoint x: 21, startPoint y: 53, endPoint x: 99, endPoint y: 127, distance: 107.6
click at [99, 127] on div "Question 6 of 20 Agriculture provide food,shelter, income and raw materials fal…" at bounding box center [76, 84] width 113 height 87
click at [137, 110] on div "Question 6 of 20 Agriculture provide food,shelter, income and raw materials fal…" at bounding box center [141, 84] width 242 height 87
click at [76, 104] on div "true" at bounding box center [60, 103] width 47 height 5
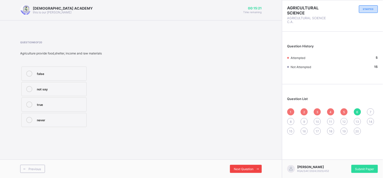
click at [254, 160] on span at bounding box center [258, 169] width 8 height 8
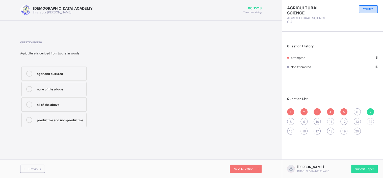
click at [21, 52] on div "Agriculture is derived from two latin words" at bounding box center [76, 53] width 113 height 4
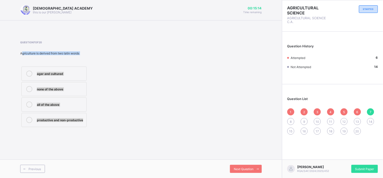
drag, startPoint x: 21, startPoint y: 53, endPoint x: 92, endPoint y: 140, distance: 112.3
click at [92, 140] on div "RAUDHATUL QUR'AN ACADEMY this is our motton 00:15:14 Time remaining Question 7 …" at bounding box center [141, 89] width 282 height 178
click at [116, 64] on div "Question 7 of 20 Agriculture is derived from two latin words ager and cultured …" at bounding box center [76, 84] width 113 height 87
drag, startPoint x: 21, startPoint y: 52, endPoint x: 84, endPoint y: 123, distance: 95.2
click at [84, 123] on div "Question 7 of 20 Agriculture is derived from two latin words ager and cultured …" at bounding box center [76, 84] width 113 height 87
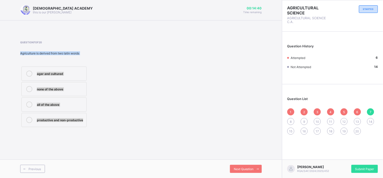
click at [127, 115] on div "ager and cultured none of the above all of the above productive and non-product…" at bounding box center [76, 96] width 113 height 63
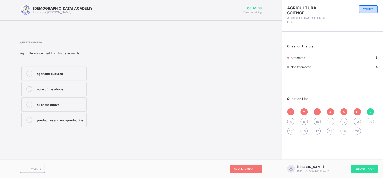
click at [70, 71] on div "ager and cultured" at bounding box center [60, 73] width 47 height 5
click at [249, 160] on span "Next Question" at bounding box center [244, 169] width 20 height 4
click at [345, 114] on div "6" at bounding box center [357, 111] width 7 height 7
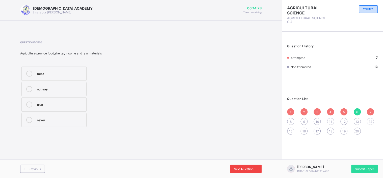
click at [248, 160] on div "Next Question" at bounding box center [246, 169] width 32 height 8
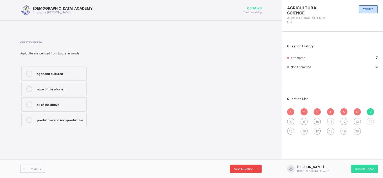
click at [239, 160] on span "Next Question" at bounding box center [244, 169] width 20 height 4
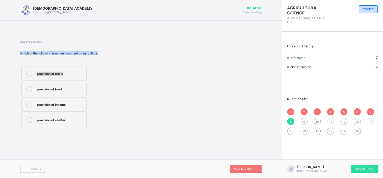
drag, startPoint x: 20, startPoint y: 54, endPoint x: 99, endPoint y: 39, distance: 79.7
click at [99, 39] on div "Question 8 of 20 which of the following is not an important of agriculture prov…" at bounding box center [141, 84] width 242 height 103
click at [21, 53] on div "which of the following is not an important of agriculture" at bounding box center [76, 53] width 113 height 4
drag, startPoint x: 21, startPoint y: 53, endPoint x: 87, endPoint y: 141, distance: 110.0
click at [87, 141] on div "RAUDHATUL QUR'AN ACADEMY this is our motton 00:14:16 Time remaining Question 8 …" at bounding box center [141, 89] width 282 height 178
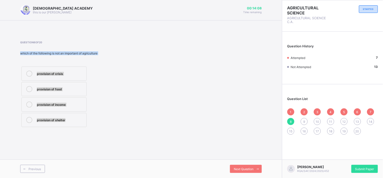
click at [131, 99] on div "provision of crisis provision of food provision of income provision of shelter" at bounding box center [76, 96] width 113 height 63
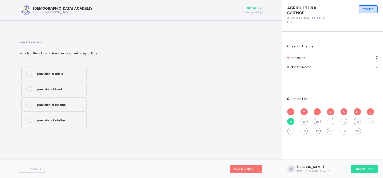
click at [81, 75] on div "provision of crisis" at bounding box center [60, 73] width 47 height 5
click at [246, 160] on div "Next Question" at bounding box center [246, 169] width 32 height 8
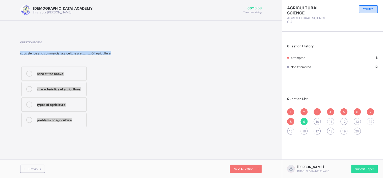
drag, startPoint x: 20, startPoint y: 53, endPoint x: 82, endPoint y: 123, distance: 93.9
click at [82, 123] on div "Question 9 of 20 subsistence and commercial agriculture are ………. Of agriculture…" at bounding box center [76, 84] width 113 height 87
click at [102, 97] on div "none of the above characteristics of agriculture types of agricilture problems …" at bounding box center [76, 96] width 113 height 63
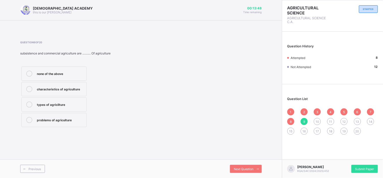
click at [69, 108] on label "types of agricilture" at bounding box center [53, 104] width 65 height 14
click at [250, 160] on span "Next Question" at bounding box center [244, 169] width 20 height 4
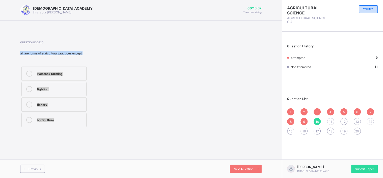
drag, startPoint x: 21, startPoint y: 54, endPoint x: 83, endPoint y: 131, distance: 99.6
click at [83, 131] on div "Question 10 of 20 all are forms of agricultural practices except livestock farm…" at bounding box center [141, 84] width 242 height 103
click at [133, 87] on div "livestock farming fighting fishery horticulture" at bounding box center [76, 96] width 113 height 63
click at [304, 120] on span "9" at bounding box center [305, 122] width 2 height 4
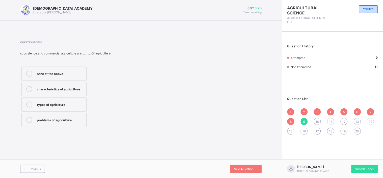
click at [319, 122] on span "10" at bounding box center [318, 122] width 4 height 4
click at [67, 90] on div "fighting" at bounding box center [60, 88] width 47 height 5
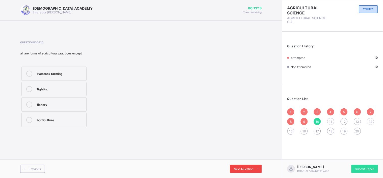
click at [254, 160] on span at bounding box center [258, 169] width 8 height 8
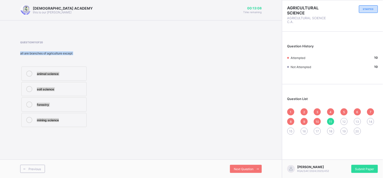
drag, startPoint x: 20, startPoint y: 52, endPoint x: 81, endPoint y: 131, distance: 99.9
click at [81, 131] on div "Question 11 of 20 all are branches of agriculture except animal science soil sc…" at bounding box center [141, 84] width 242 height 103
click at [118, 92] on div "animal science soil science forestry mining science" at bounding box center [76, 96] width 113 height 63
click at [66, 118] on div "mining science" at bounding box center [60, 119] width 47 height 5
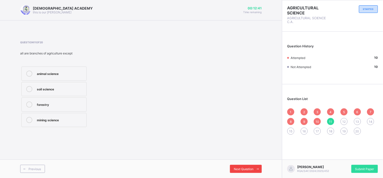
click at [254, 160] on span at bounding box center [258, 169] width 8 height 8
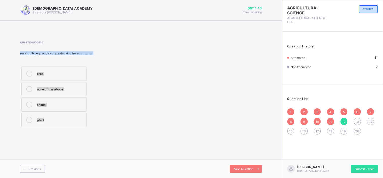
drag, startPoint x: 20, startPoint y: 52, endPoint x: 74, endPoint y: 124, distance: 90.1
click at [74, 124] on div "Question 12 of 20 meat, milk, egg and skin are deriving from ……………. crop none o…" at bounding box center [76, 84] width 113 height 87
click at [118, 73] on div "crop none of the above animal plant" at bounding box center [76, 96] width 113 height 63
click at [52, 107] on div "animal" at bounding box center [60, 104] width 47 height 6
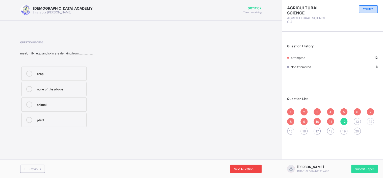
click at [239, 160] on span "Next Question" at bounding box center [244, 169] width 20 height 4
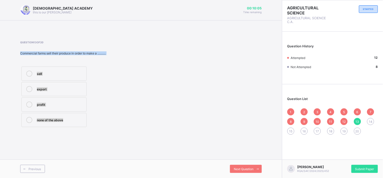
drag, startPoint x: 21, startPoint y: 52, endPoint x: 75, endPoint y: 124, distance: 90.4
click at [75, 124] on div "Question 13 of 20 Commercial farms sell their produce in order to make a ......…" at bounding box center [76, 84] width 113 height 87
click at [157, 112] on div "Question 13 of 20 Commercial farms sell their produce in order to make a ......…" at bounding box center [141, 84] width 242 height 87
click at [77, 100] on label "profit" at bounding box center [53, 104] width 65 height 14
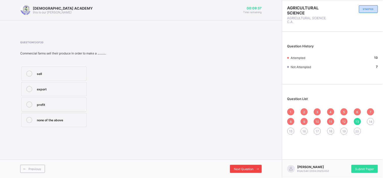
click at [243, 160] on span "Next Question" at bounding box center [244, 169] width 20 height 4
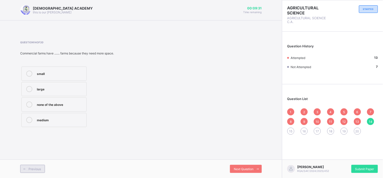
click at [30, 160] on span "Previous" at bounding box center [35, 169] width 12 height 4
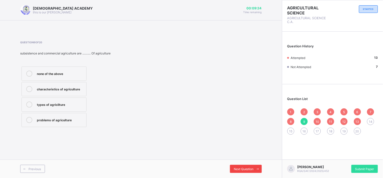
click at [255, 160] on span at bounding box center [258, 169] width 8 height 8
click at [254, 160] on span at bounding box center [258, 169] width 8 height 8
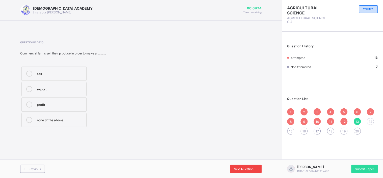
click at [254, 160] on span at bounding box center [258, 169] width 8 height 8
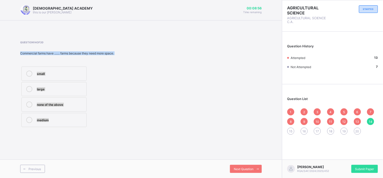
drag, startPoint x: 20, startPoint y: 53, endPoint x: 69, endPoint y: 121, distance: 83.0
click at [69, 121] on div "Question 14 of 20 Commercial farms have ....... farms because they need more sp…" at bounding box center [76, 84] width 113 height 87
click at [153, 89] on div "Question 14 of 20 Commercial farms have ....... farms because they need more sp…" at bounding box center [141, 84] width 242 height 87
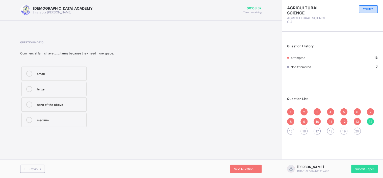
click at [73, 85] on label "large" at bounding box center [53, 89] width 65 height 14
click at [257, 160] on icon at bounding box center [258, 168] width 4 height 3
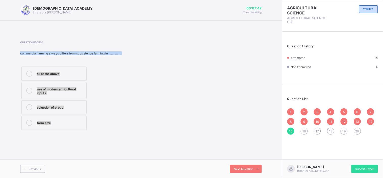
drag, startPoint x: 21, startPoint y: 52, endPoint x: 89, endPoint y: 123, distance: 98.1
click at [89, 123] on div "Question 15 of 20 commercial farming always differs from subsistence farming in…" at bounding box center [76, 86] width 113 height 90
click at [105, 118] on div "all of the above use of modern agricultural inputs selection of crops farm size" at bounding box center [76, 98] width 113 height 66
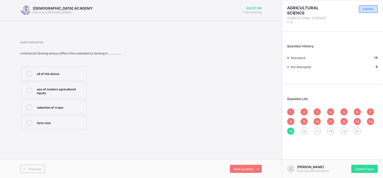
click at [80, 69] on label "all of the above" at bounding box center [53, 73] width 65 height 14
click at [250, 160] on div "Next Question" at bounding box center [246, 169] width 32 height 8
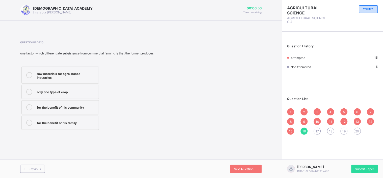
click at [20, 53] on div "one factor which differentiate subsistence from commercial farming is that the …" at bounding box center [86, 53] width 133 height 4
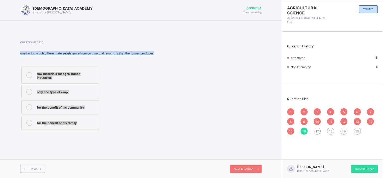
drag, startPoint x: 20, startPoint y: 53, endPoint x: 92, endPoint y: 132, distance: 106.8
click at [92, 132] on div "Question 16 of 20 one factor which differentiate subsistence from commercial fa…" at bounding box center [141, 85] width 242 height 105
click at [174, 89] on div "Question 16 of 20 one factor which differentiate subsistence from commercial fa…" at bounding box center [141, 86] width 242 height 90
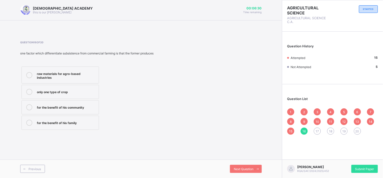
click at [68, 117] on label "for the benefit of his family" at bounding box center [60, 122] width 78 height 14
click at [259, 160] on icon at bounding box center [258, 168] width 4 height 3
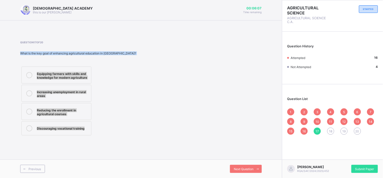
drag, startPoint x: 21, startPoint y: 53, endPoint x: 95, endPoint y: 139, distance: 114.0
click at [95, 139] on div "Question 17 of 20 What is the key goal of enhancing agricultural education in N…" at bounding box center [141, 88] width 242 height 111
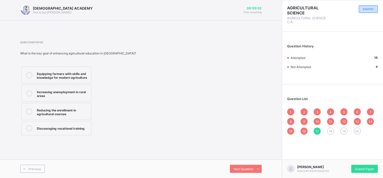
click at [72, 76] on div "Equipping farmers with skills and knowledge for modern agriculture" at bounding box center [63, 75] width 52 height 9
click at [260, 160] on icon at bounding box center [258, 168] width 4 height 3
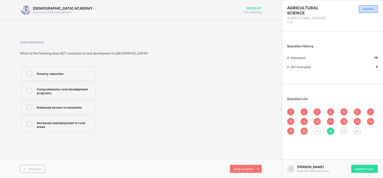
click at [20, 52] on div "Which of the following does NOT contribute to rural development in Nigeria?" at bounding box center [84, 53] width 128 height 4
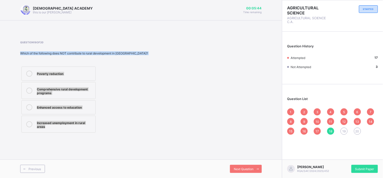
drag, startPoint x: 20, startPoint y: 52, endPoint x: 87, endPoint y: 142, distance: 111.9
click at [87, 142] on div "RAUDHATUL QUR'AN ACADEMY this is our motton 00:05:44 Time remaining Question 18…" at bounding box center [141, 89] width 282 height 178
click at [157, 85] on div "Question 18 of 20 Which of the following does NOT contribute to rural developme…" at bounding box center [141, 87] width 242 height 93
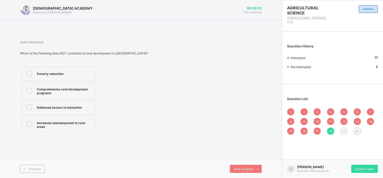
click at [61, 128] on label "Increased unemployment in rural areas" at bounding box center [58, 123] width 74 height 17
click at [244, 160] on span "Next Question" at bounding box center [244, 169] width 20 height 4
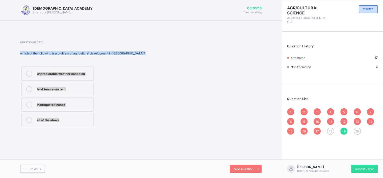
drag, startPoint x: 20, startPoint y: 52, endPoint x: 109, endPoint y: 130, distance: 118.0
click at [109, 128] on div "Question 19 of 20 which of the following is a problem of agricultural developme…" at bounding box center [82, 84] width 125 height 87
click at [148, 85] on div "Question 19 of 20 which of the following is a problem of agricultural developme…" at bounding box center [141, 84] width 242 height 87
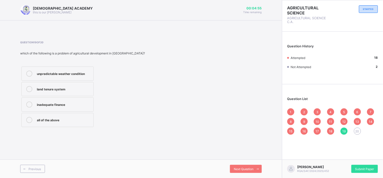
click at [67, 122] on div "all of the above" at bounding box center [64, 119] width 54 height 5
click at [247, 160] on div "Next Question" at bounding box center [246, 169] width 32 height 8
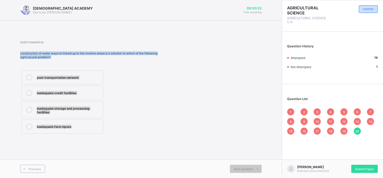
drag, startPoint x: 20, startPoint y: 52, endPoint x: 97, endPoint y: 128, distance: 107.4
click at [97, 128] on div "Question 20 of 20 construction of water ways to linked up to the riverine areas…" at bounding box center [90, 88] width 141 height 94
click at [163, 97] on div "Question 20 of 20 construction of water ways to linked up to the riverine areas…" at bounding box center [141, 88] width 242 height 94
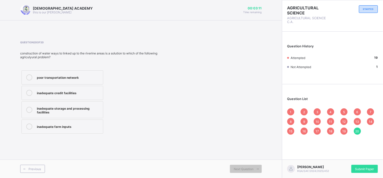
click at [72, 76] on div "poor transportation network" at bounding box center [69, 76] width 64 height 5
click at [36, 160] on span "Previous" at bounding box center [35, 169] width 12 height 4
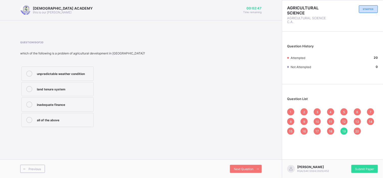
click at [345, 131] on div "20" at bounding box center [357, 130] width 7 height 7
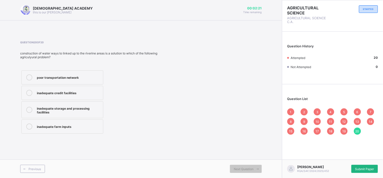
click at [345, 160] on div "Submit Paper" at bounding box center [365, 169] width 27 height 8
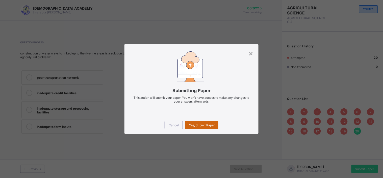
click at [209, 126] on span "Yes, Submit Paper" at bounding box center [202, 125] width 26 height 4
